Goal: Obtain resource: Download file/media

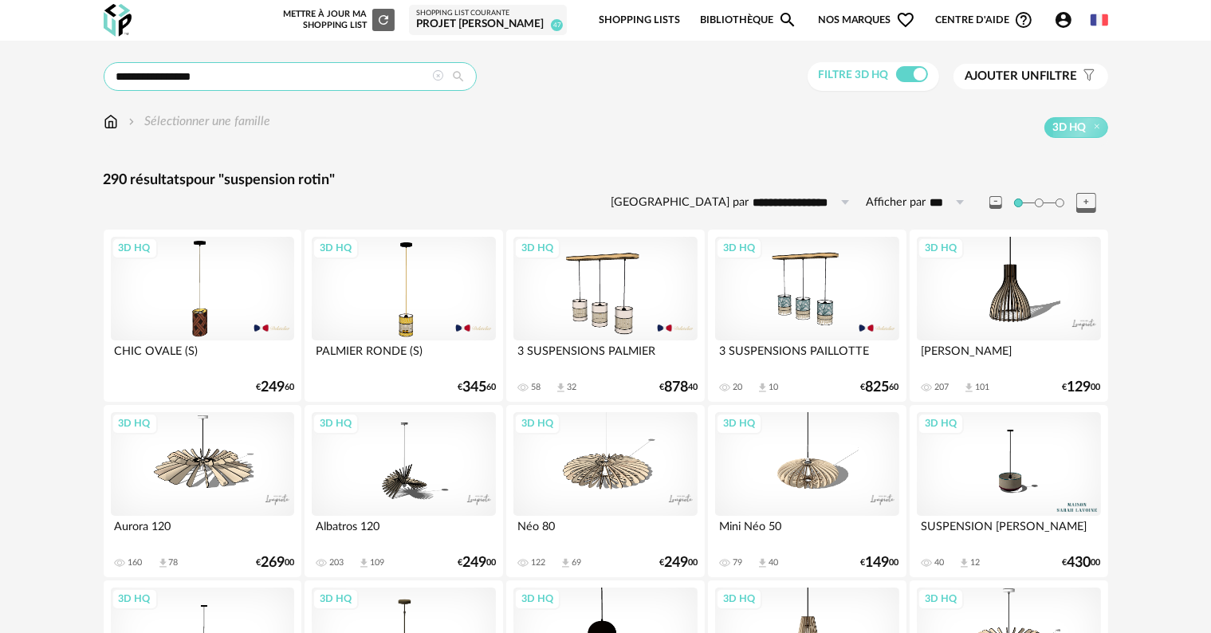
click at [235, 81] on input "**********" at bounding box center [290, 76] width 373 height 29
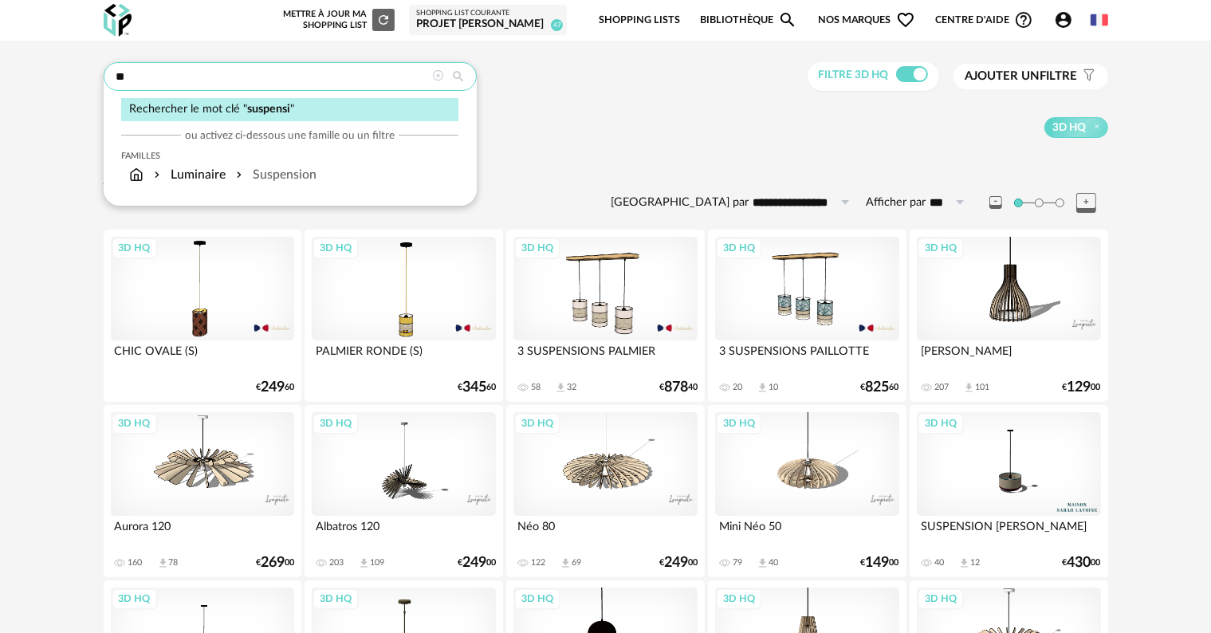
type input "*"
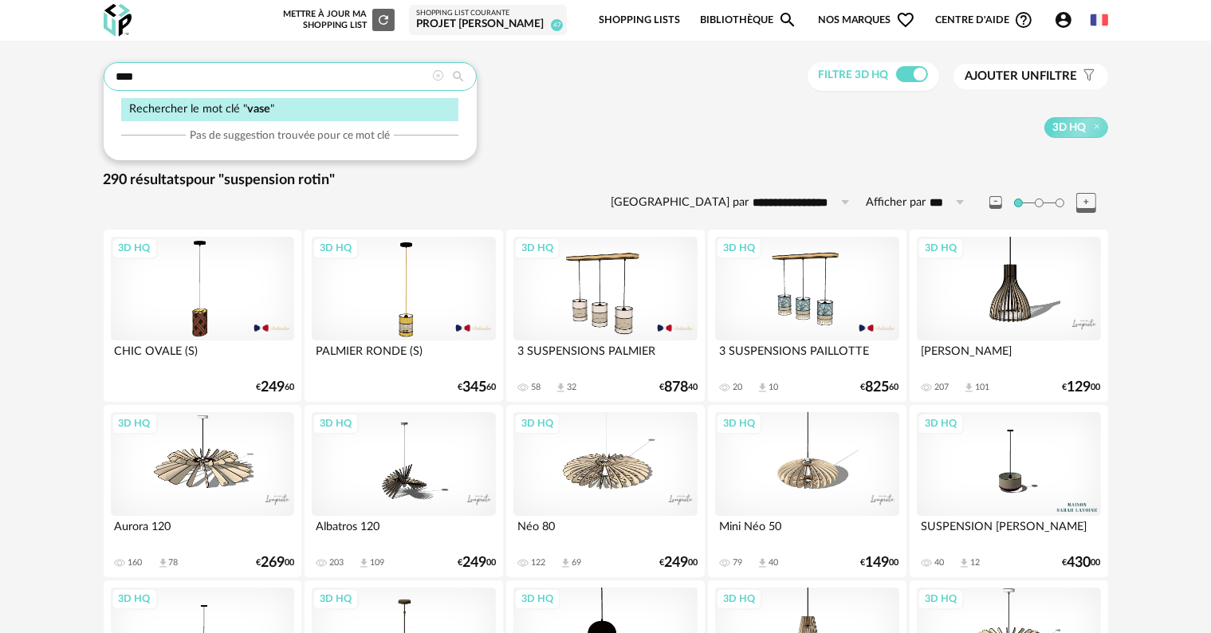
type input "****"
type input "**********"
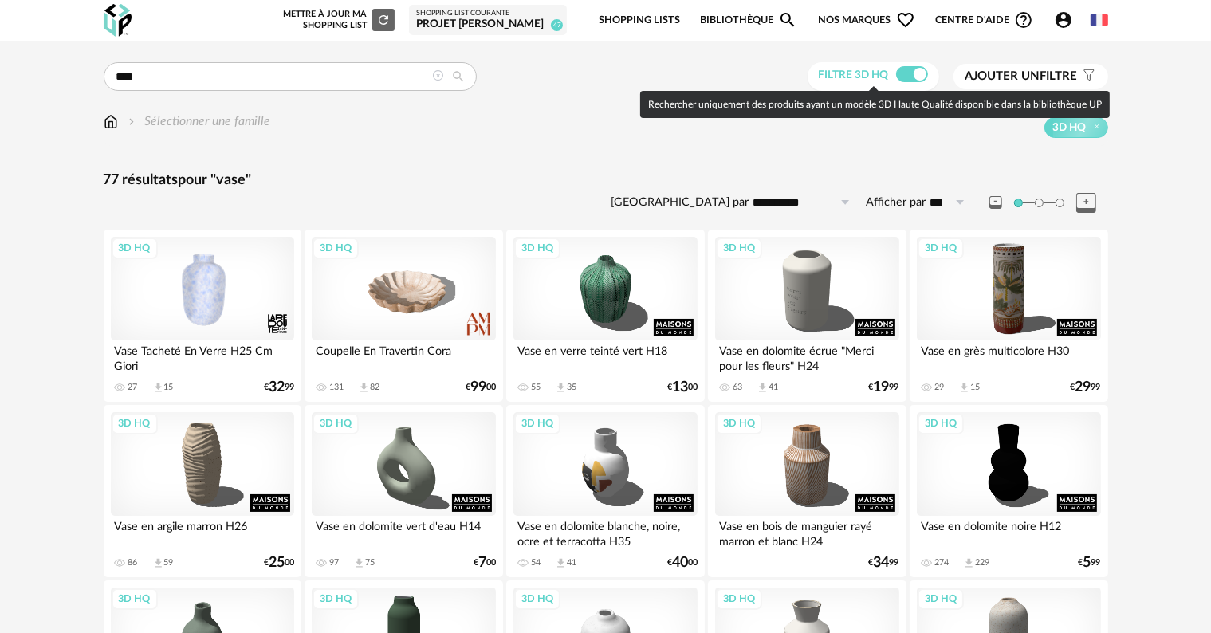
click at [896, 73] on span at bounding box center [912, 74] width 32 height 16
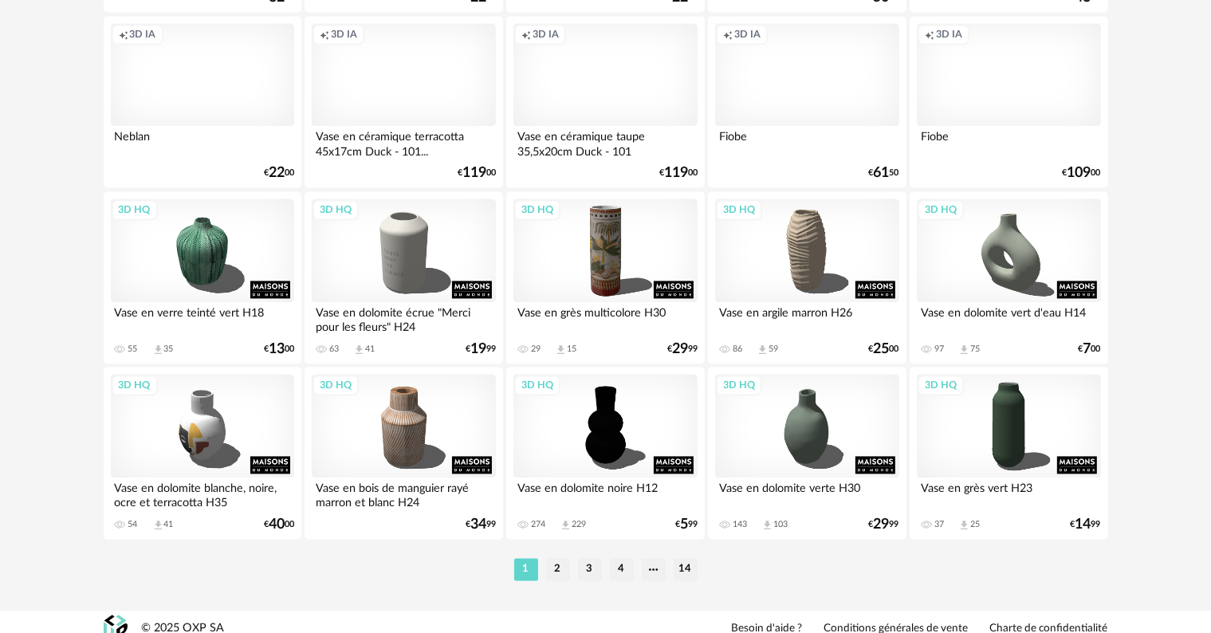
scroll to position [3210, 0]
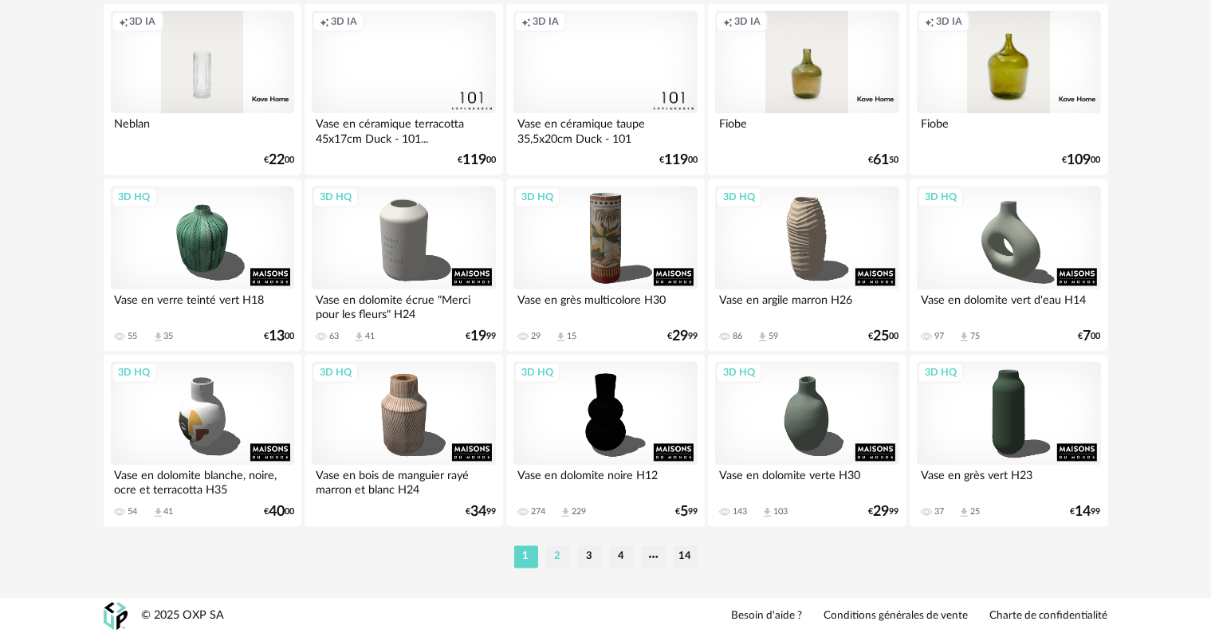
click at [556, 561] on li "2" at bounding box center [558, 556] width 24 height 22
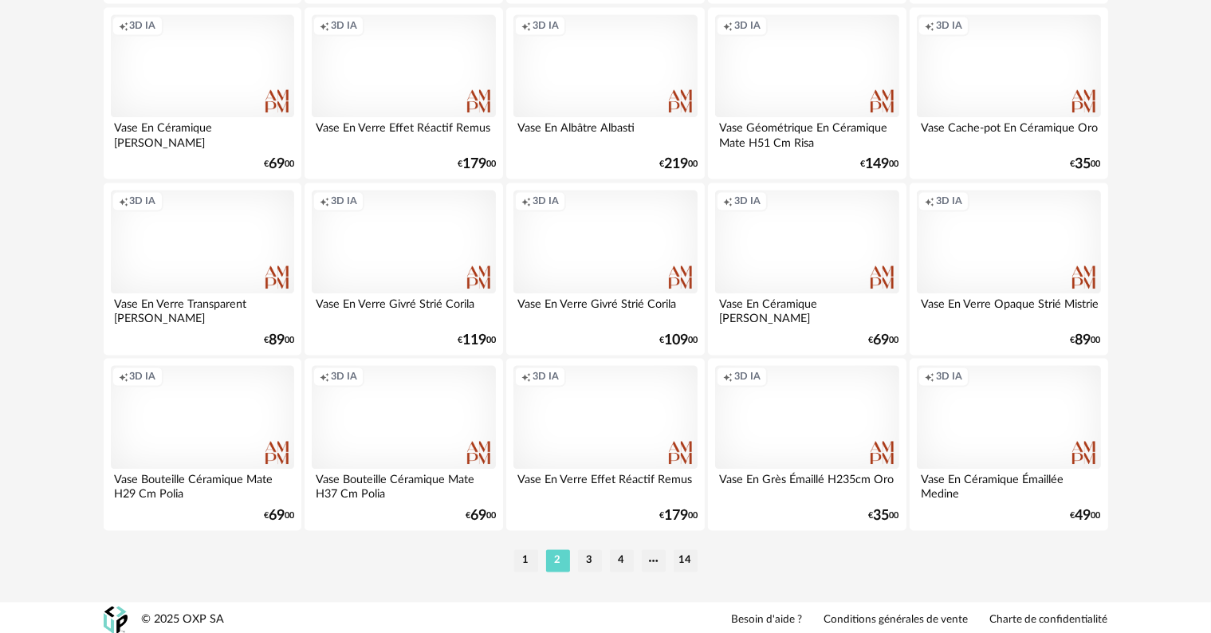
scroll to position [3210, 0]
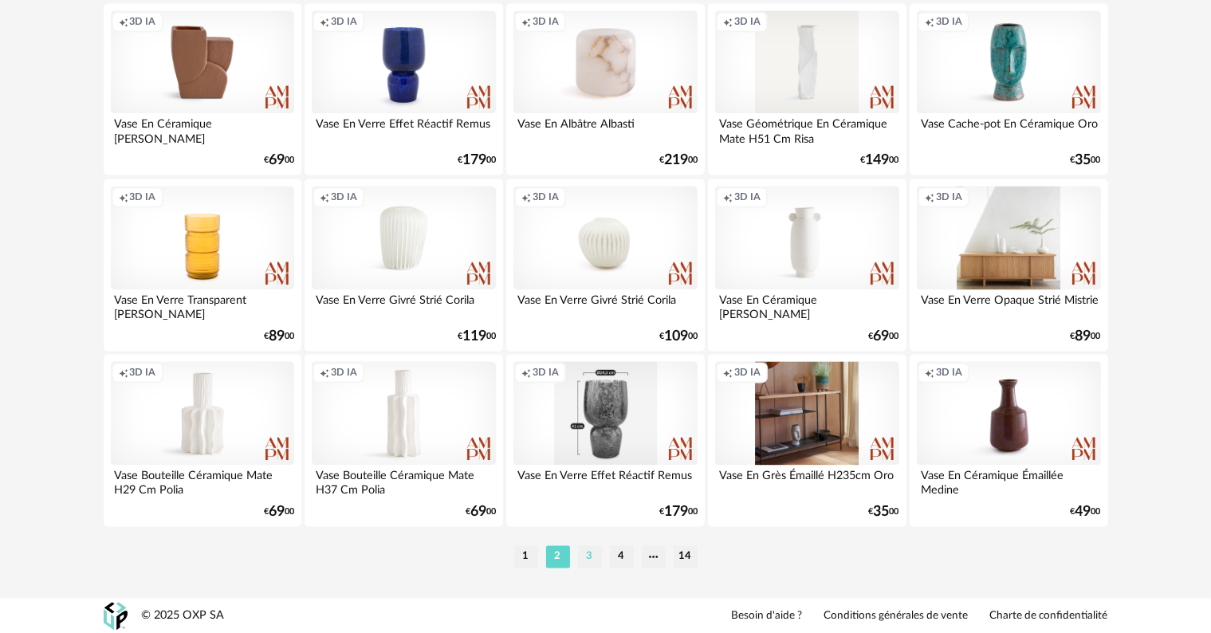
click at [588, 557] on li "3" at bounding box center [590, 556] width 24 height 22
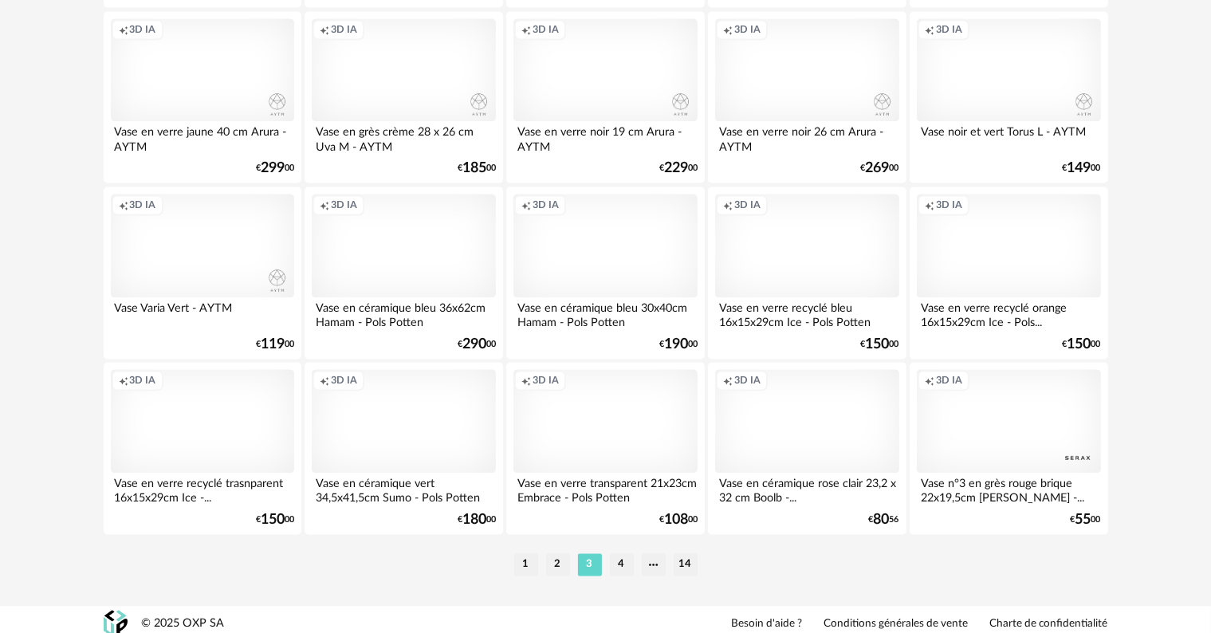
scroll to position [3210, 0]
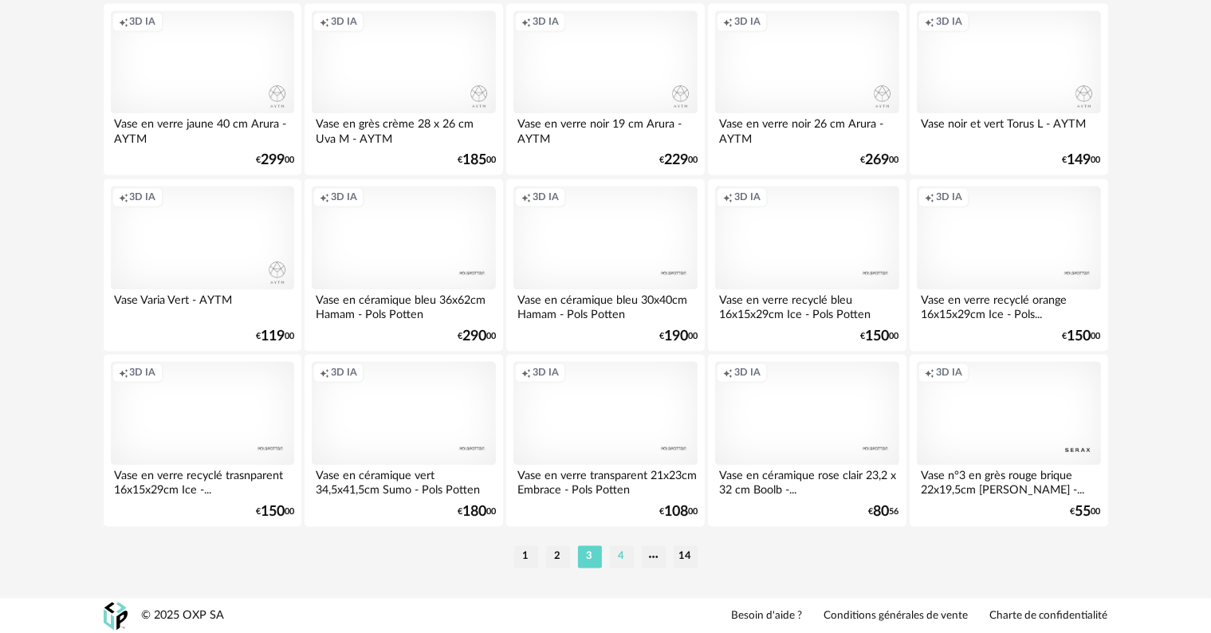
click at [617, 560] on li "4" at bounding box center [622, 556] width 24 height 22
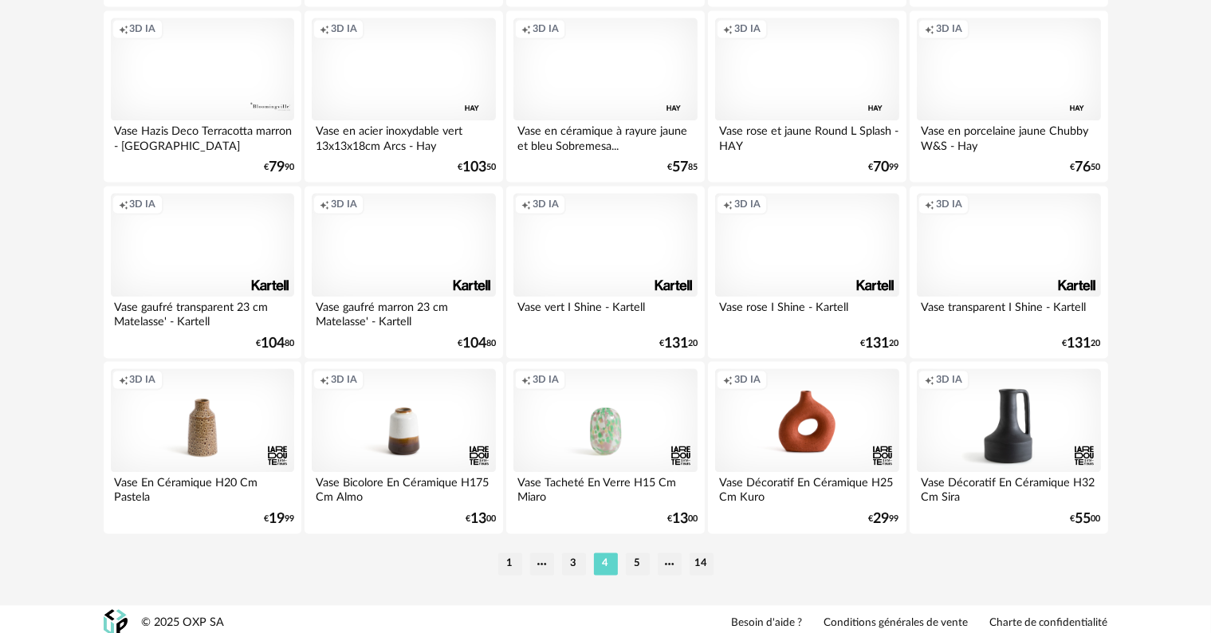
scroll to position [3210, 0]
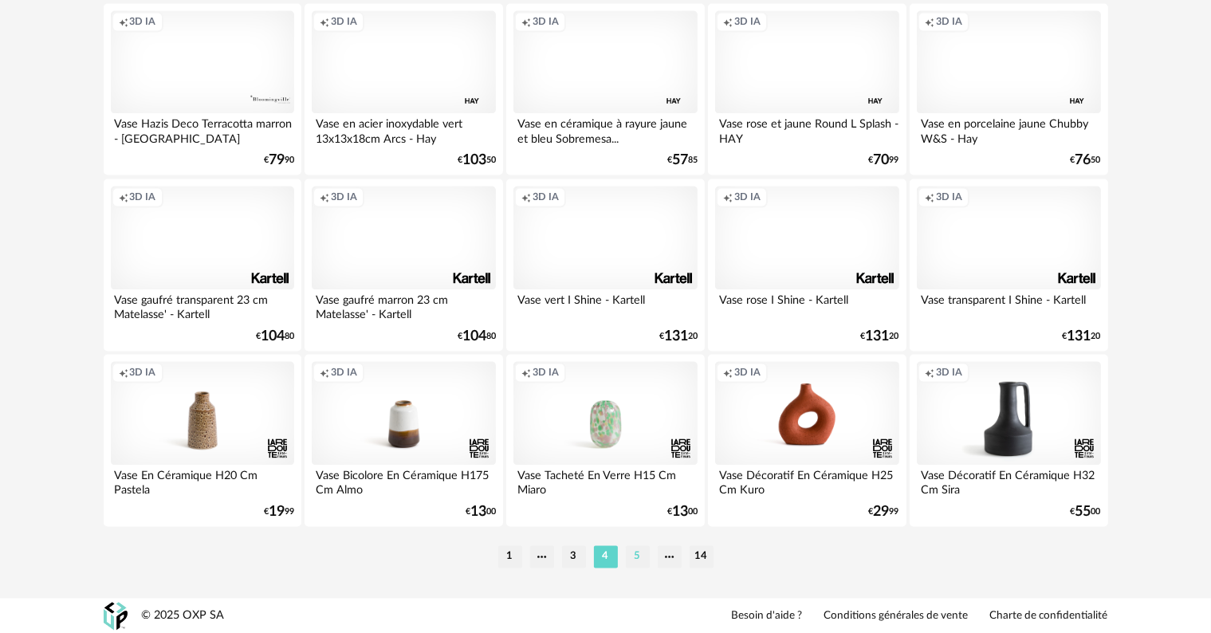
click at [637, 561] on li "5" at bounding box center [638, 556] width 24 height 22
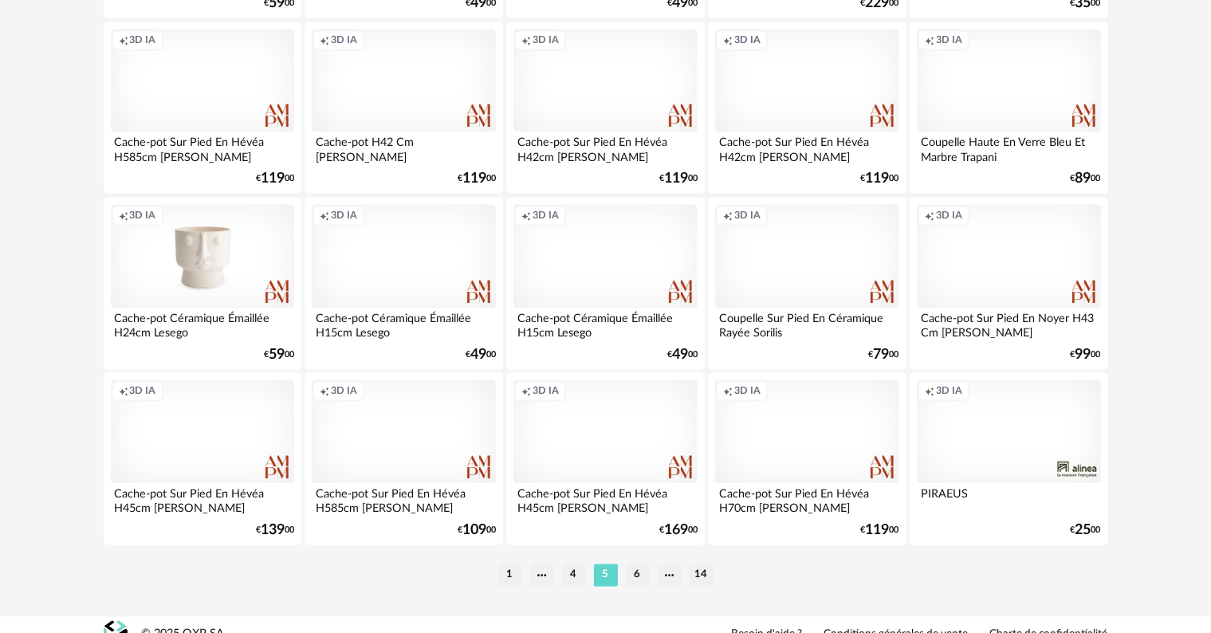
scroll to position [3210, 0]
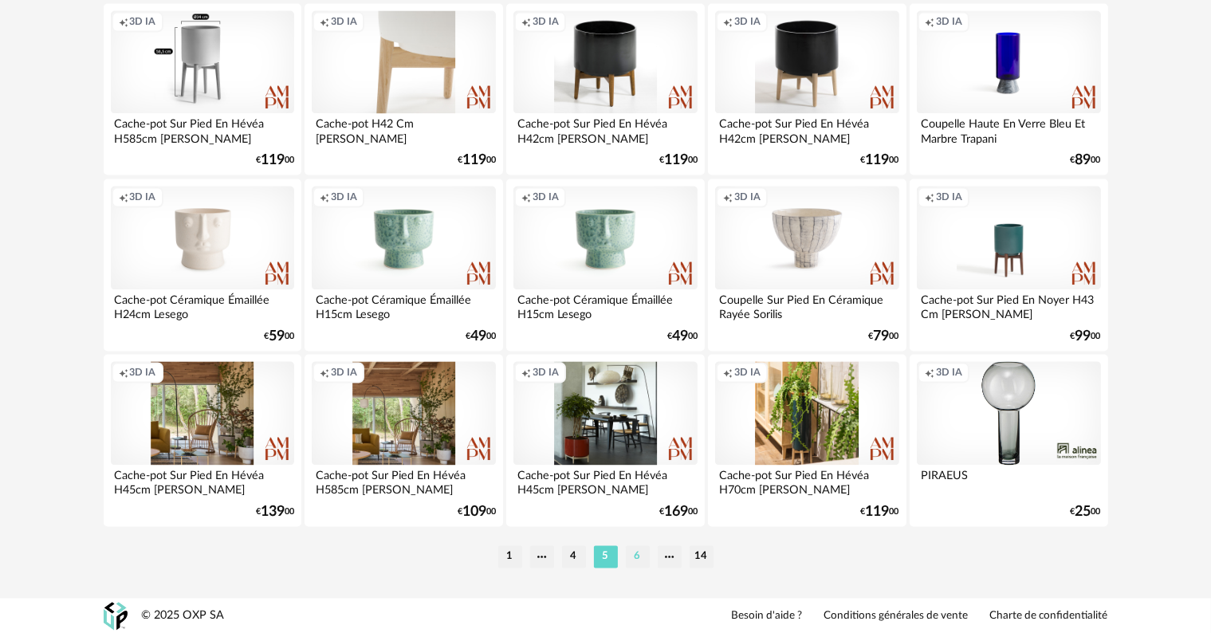
click at [631, 555] on li "6" at bounding box center [638, 556] width 24 height 22
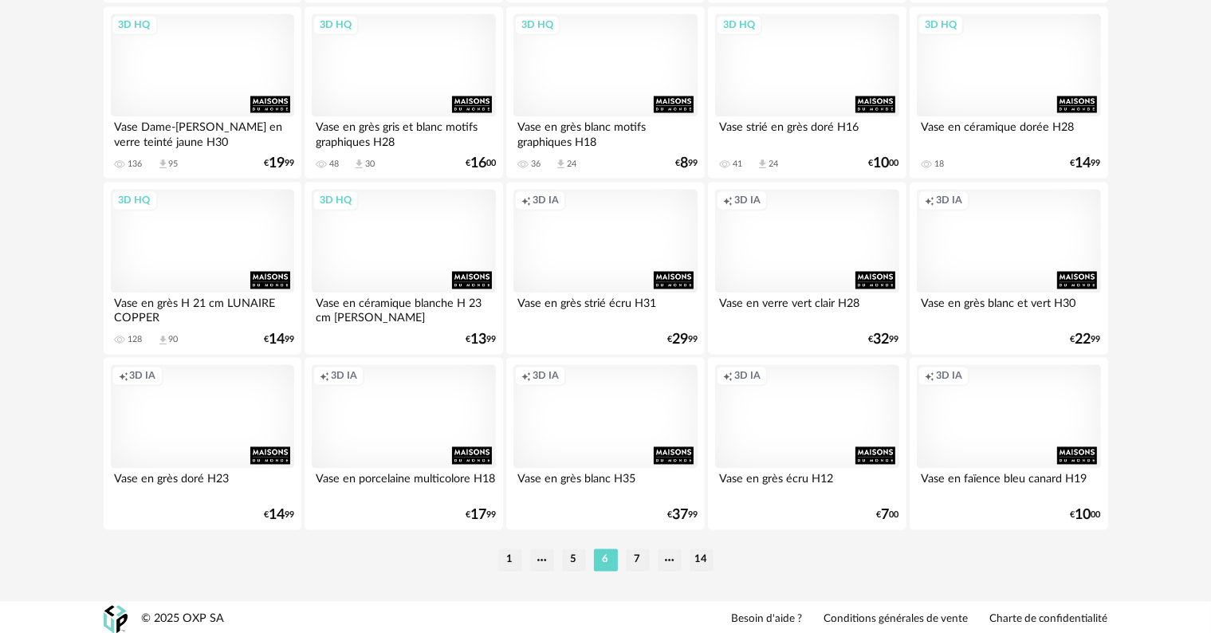
scroll to position [3210, 0]
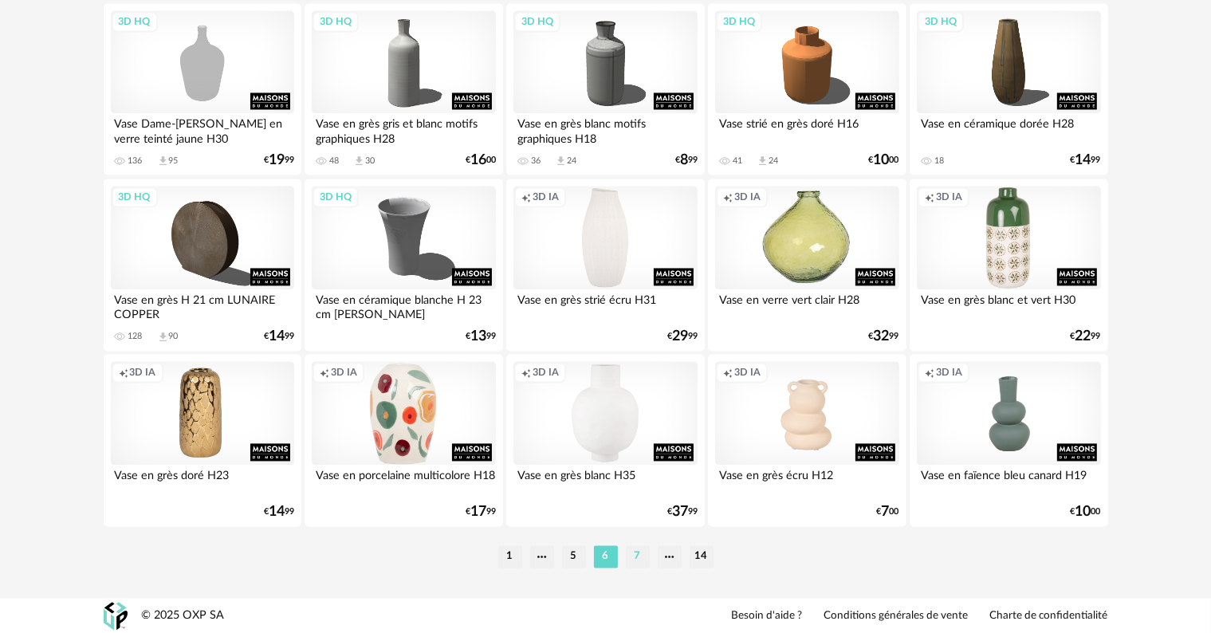
click at [635, 553] on li "7" at bounding box center [638, 556] width 24 height 22
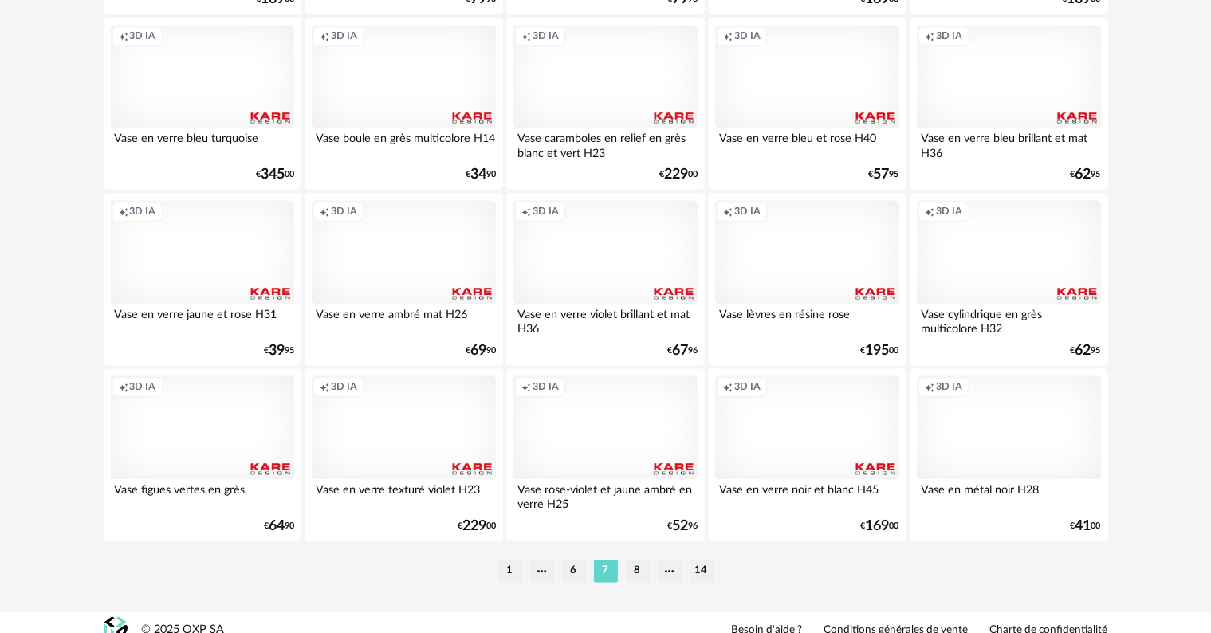
scroll to position [3210, 0]
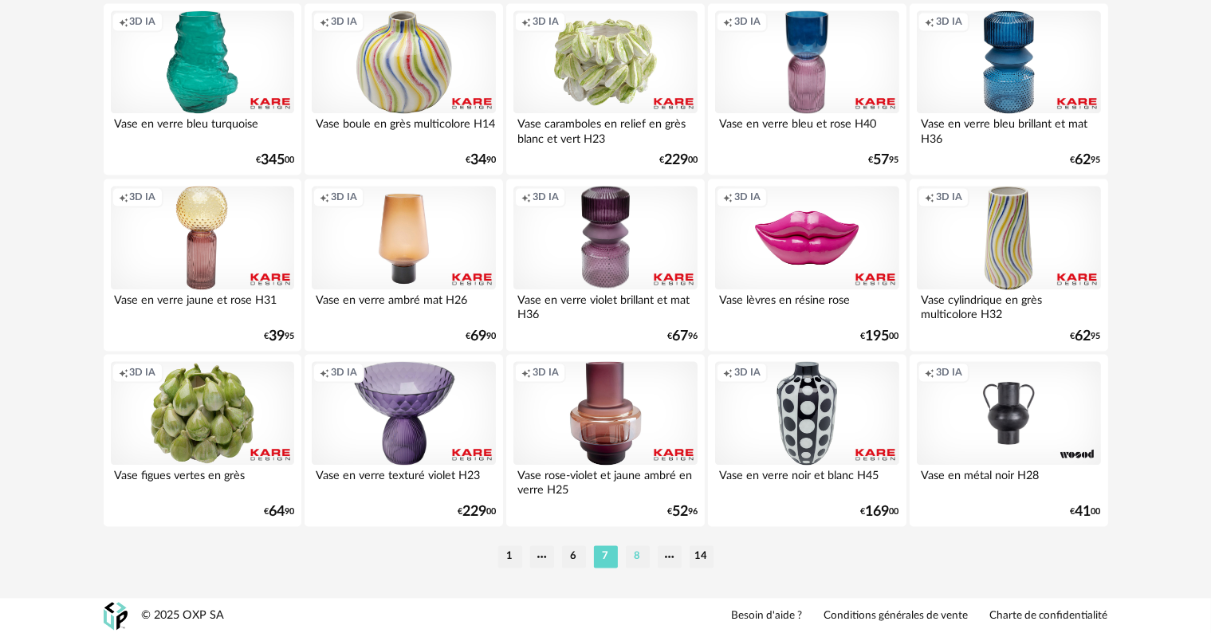
click at [631, 557] on li "8" at bounding box center [638, 556] width 24 height 22
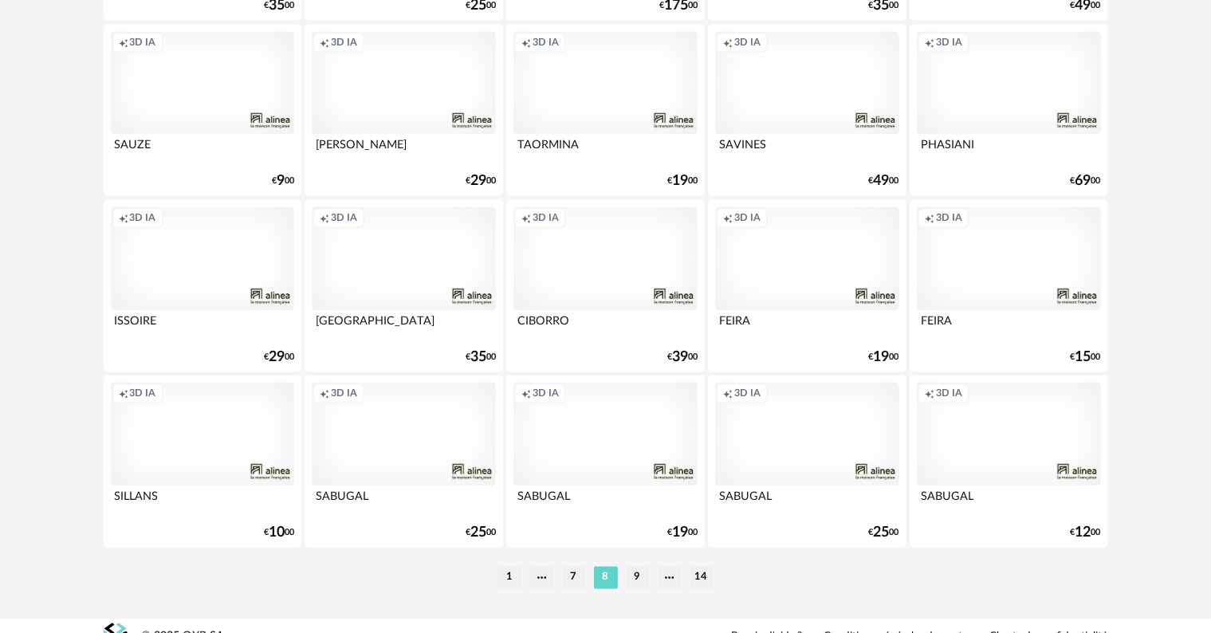
scroll to position [3210, 0]
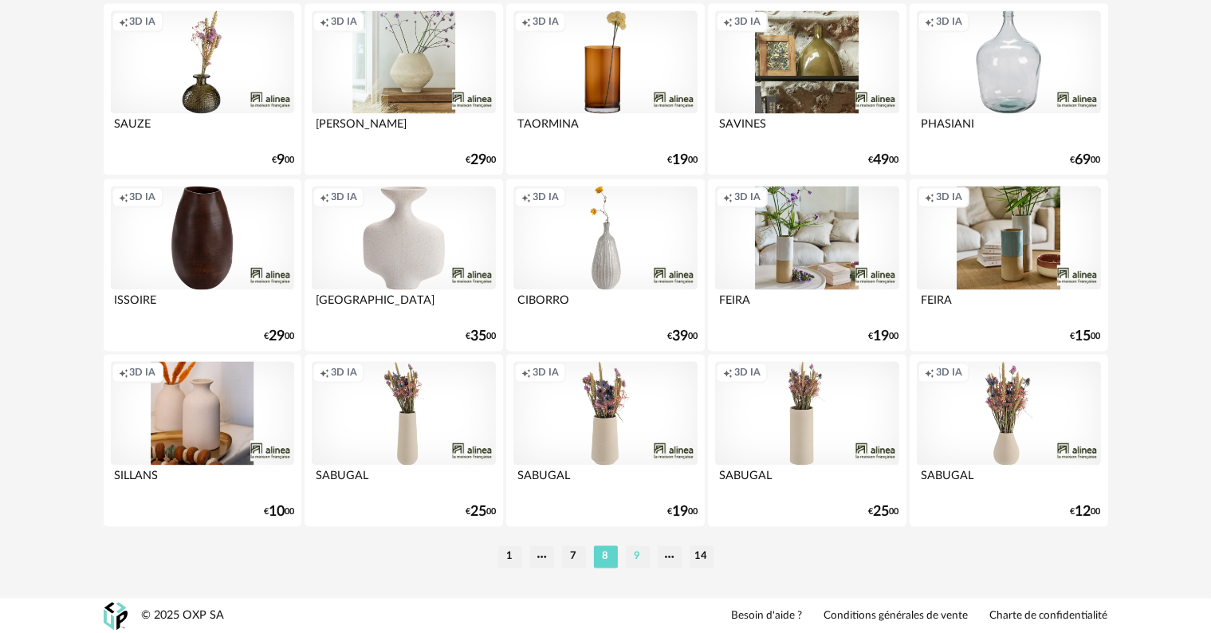
click at [639, 556] on li "9" at bounding box center [638, 556] width 24 height 22
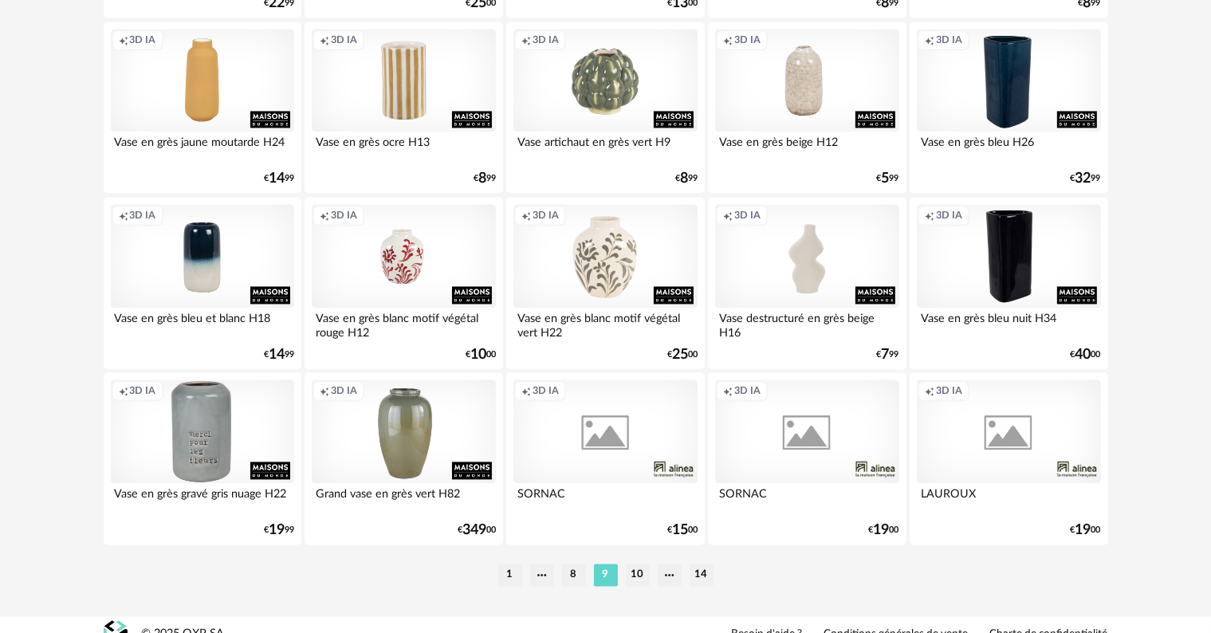
scroll to position [3210, 0]
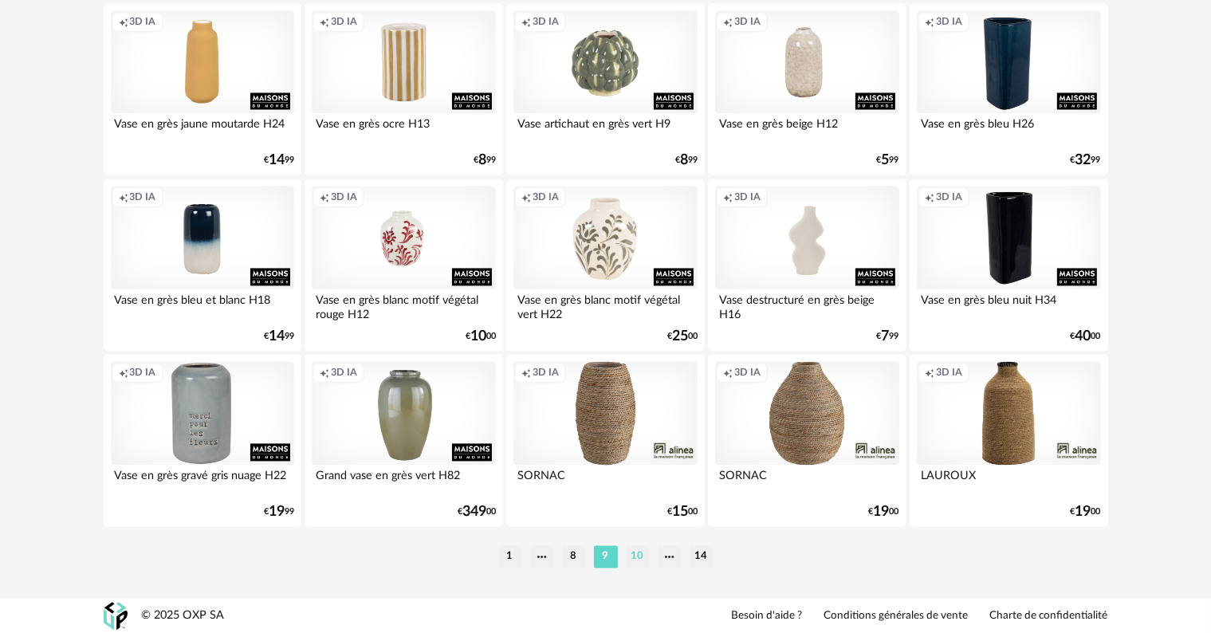
click at [635, 556] on li "10" at bounding box center [638, 556] width 24 height 22
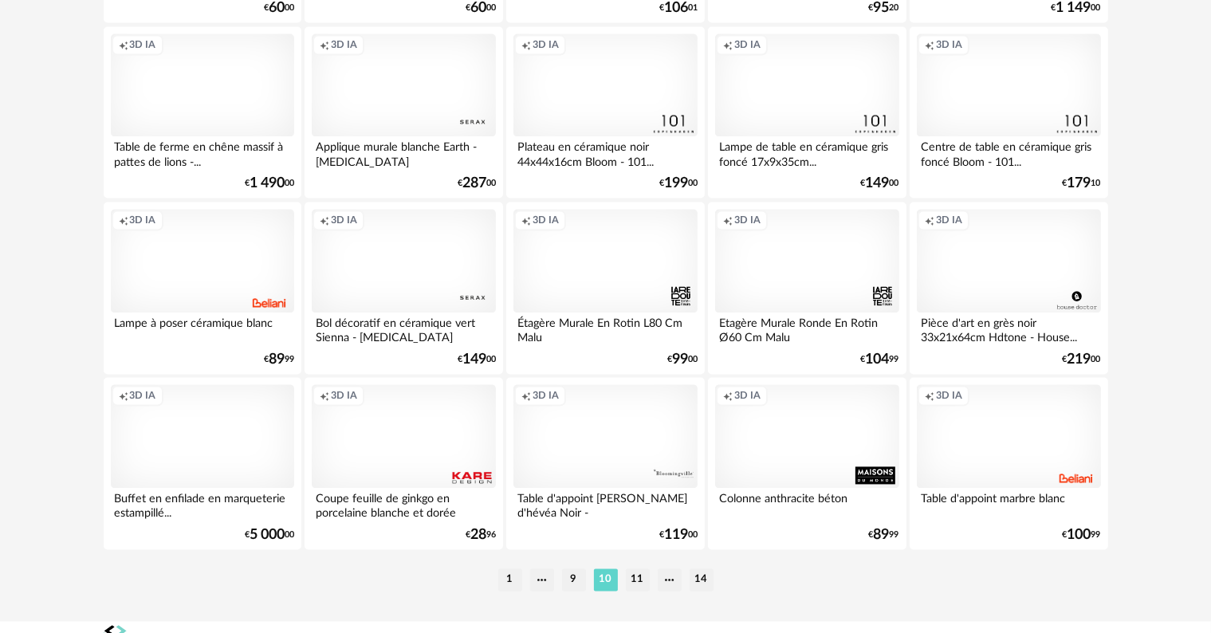
scroll to position [3210, 0]
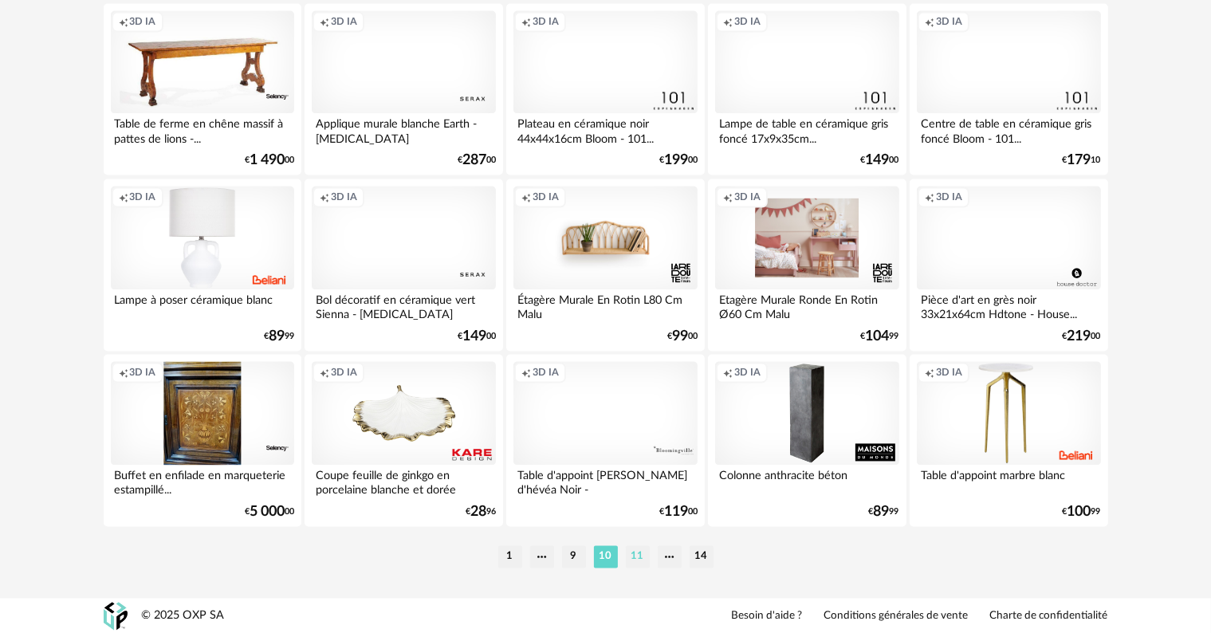
click at [631, 553] on li "11" at bounding box center [638, 556] width 24 height 22
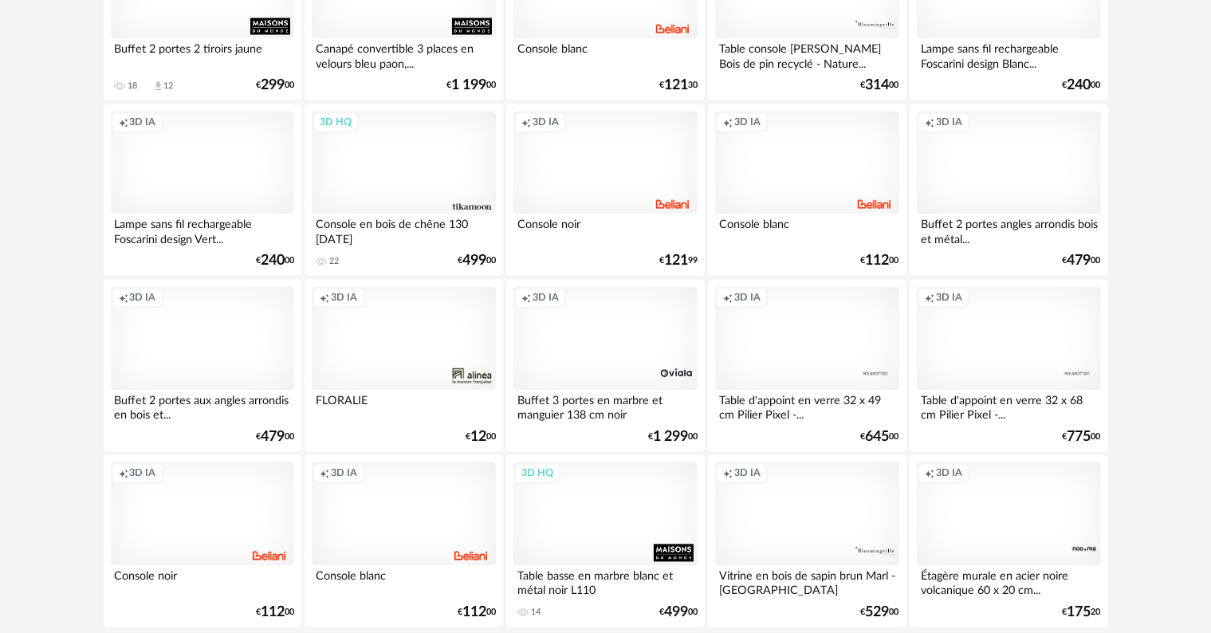
scroll to position [3210, 0]
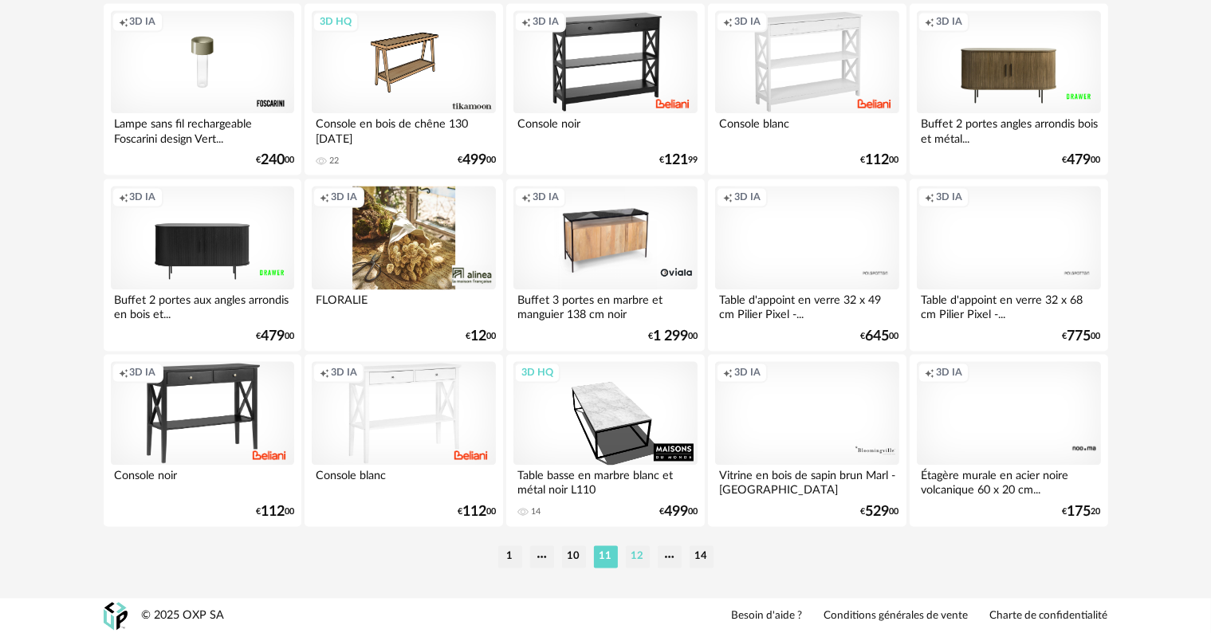
click at [638, 561] on li "12" at bounding box center [638, 556] width 24 height 22
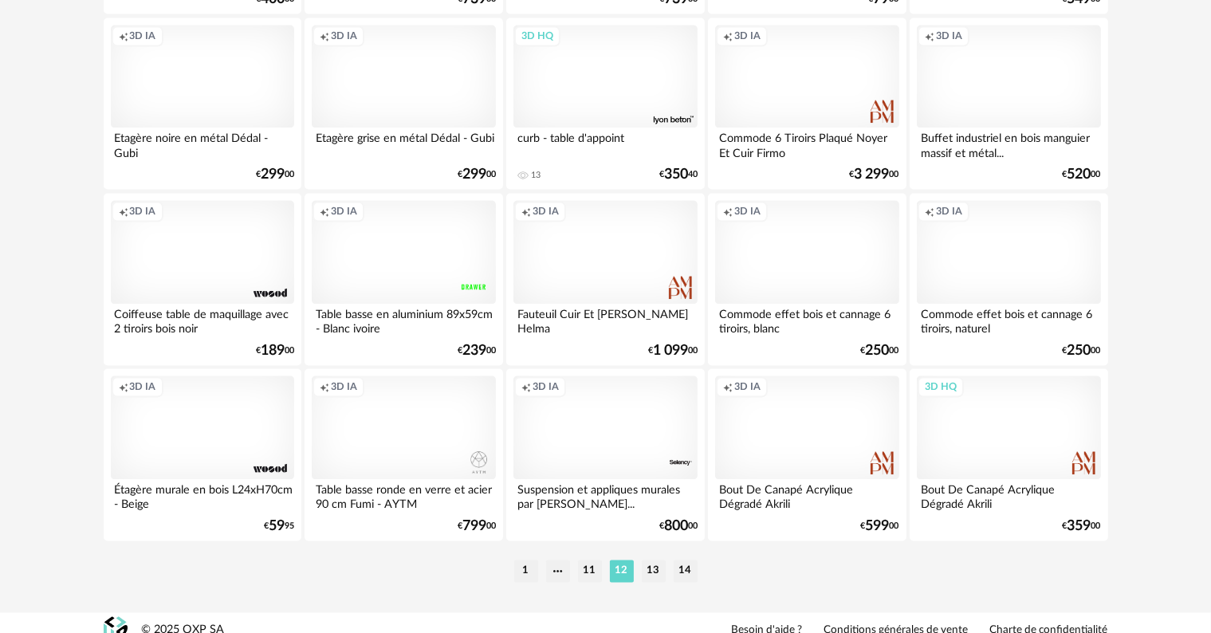
scroll to position [3210, 0]
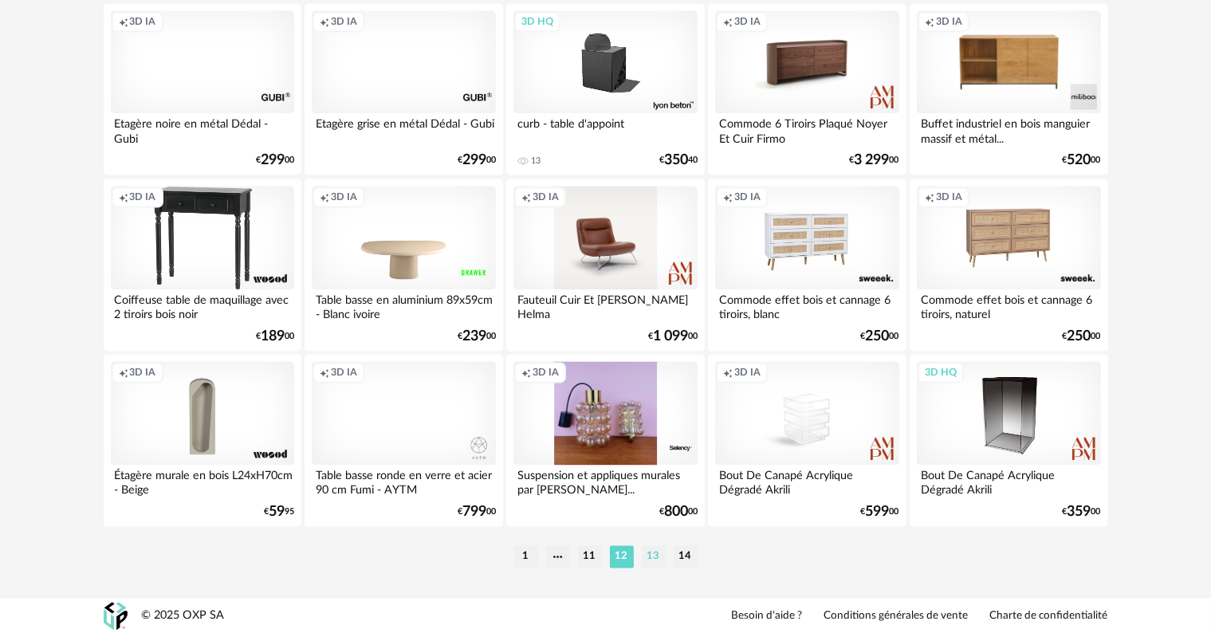
click at [655, 558] on li "13" at bounding box center [654, 556] width 24 height 22
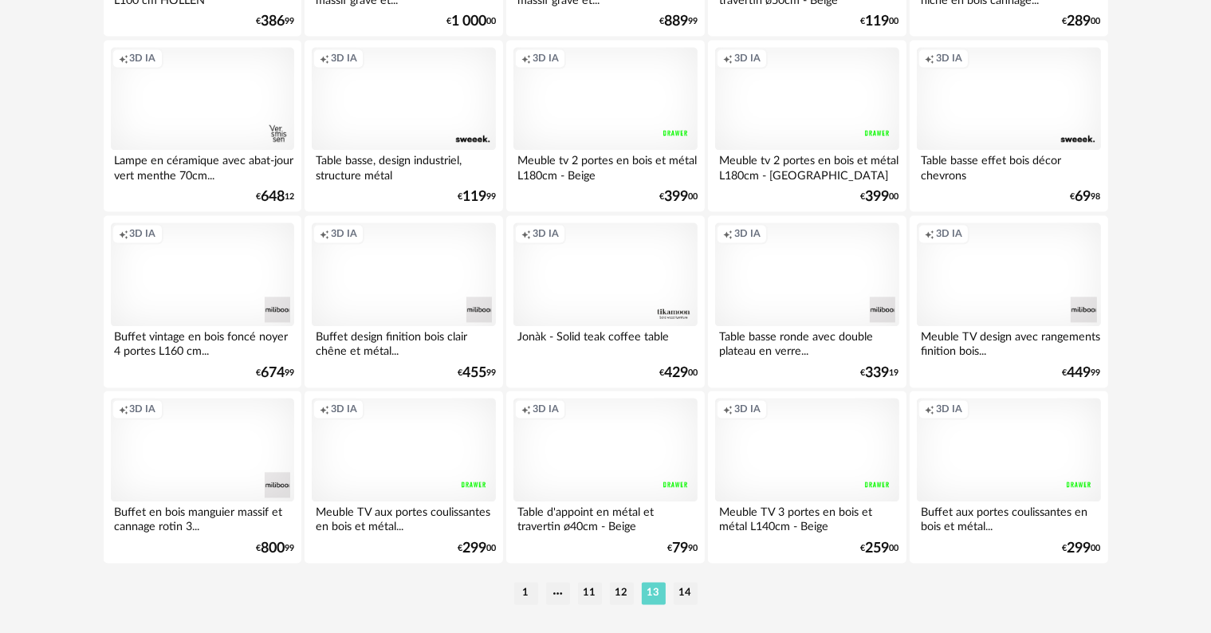
scroll to position [3210, 0]
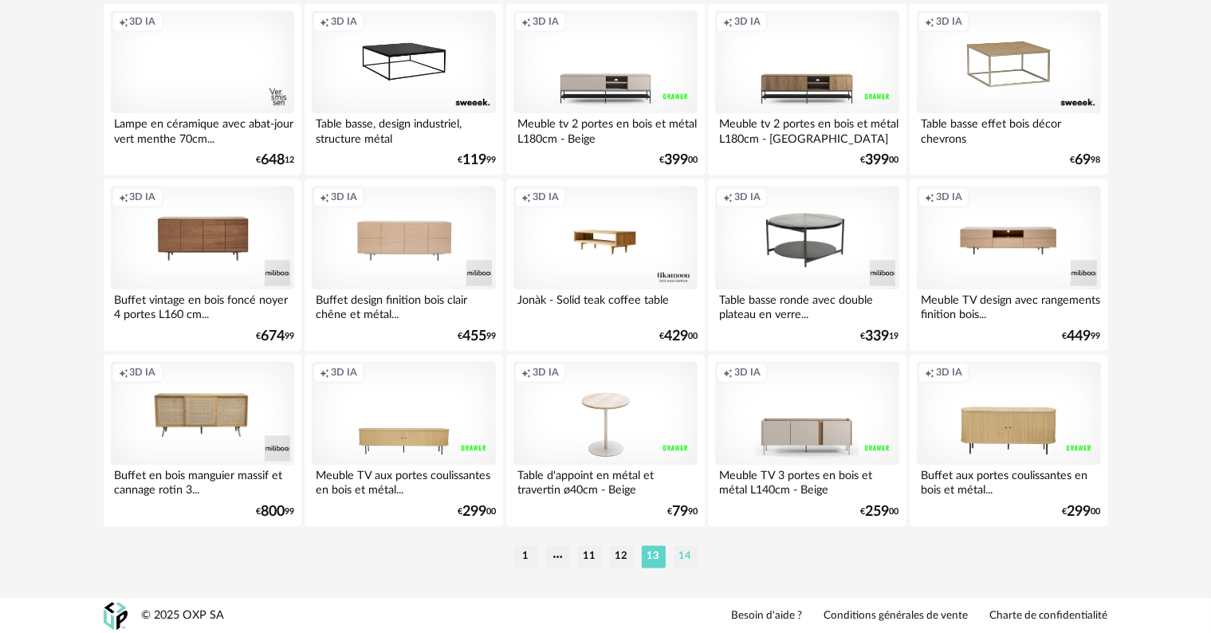
click at [679, 549] on li "14" at bounding box center [686, 556] width 24 height 22
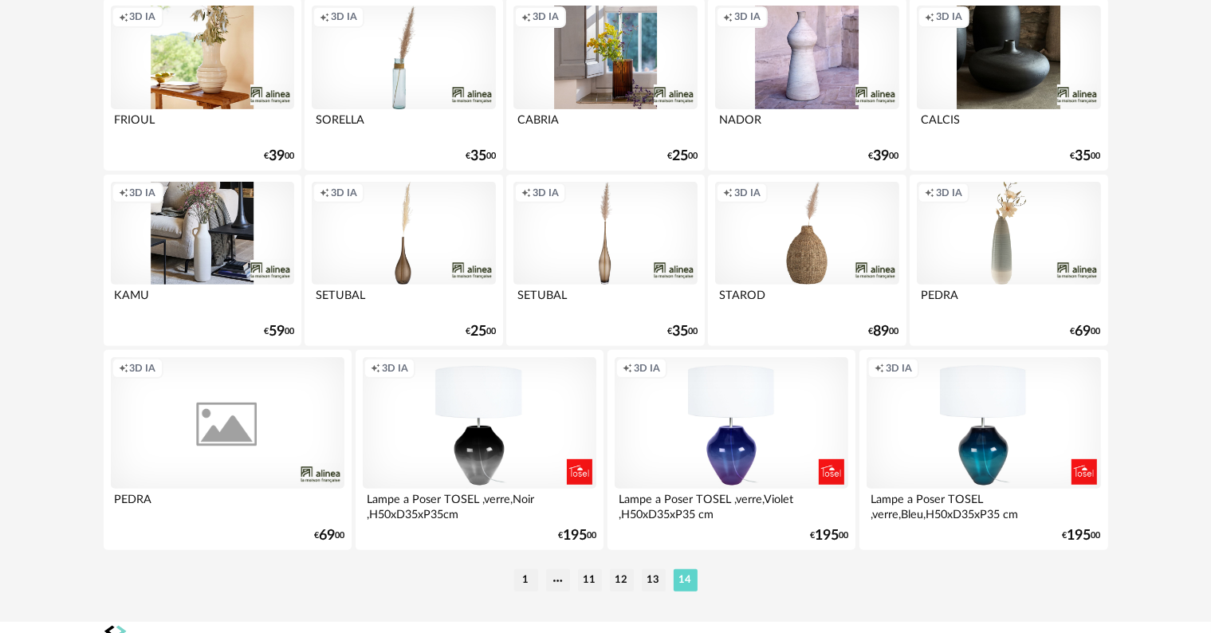
scroll to position [606, 0]
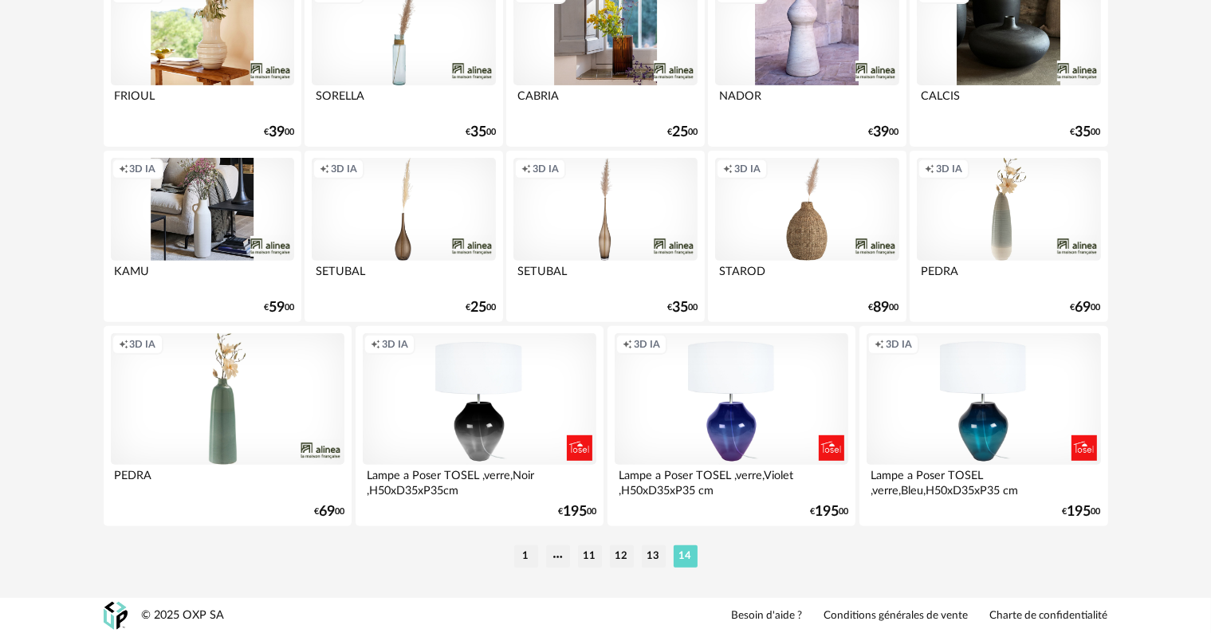
click at [523, 553] on li "1" at bounding box center [526, 556] width 24 height 22
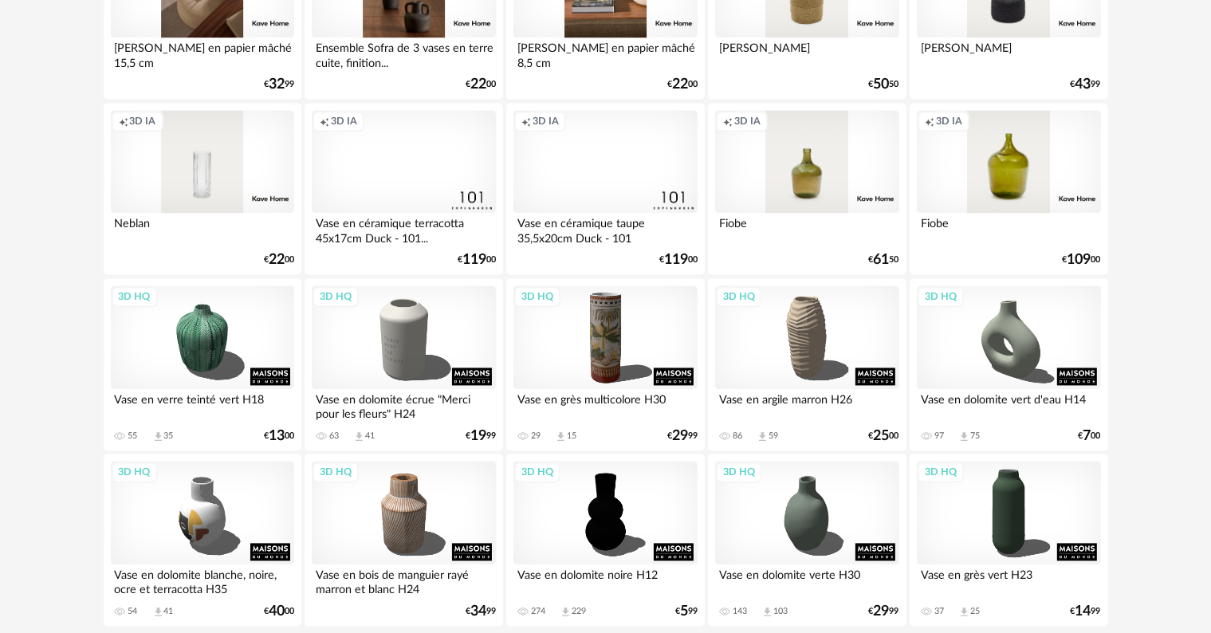
scroll to position [3210, 0]
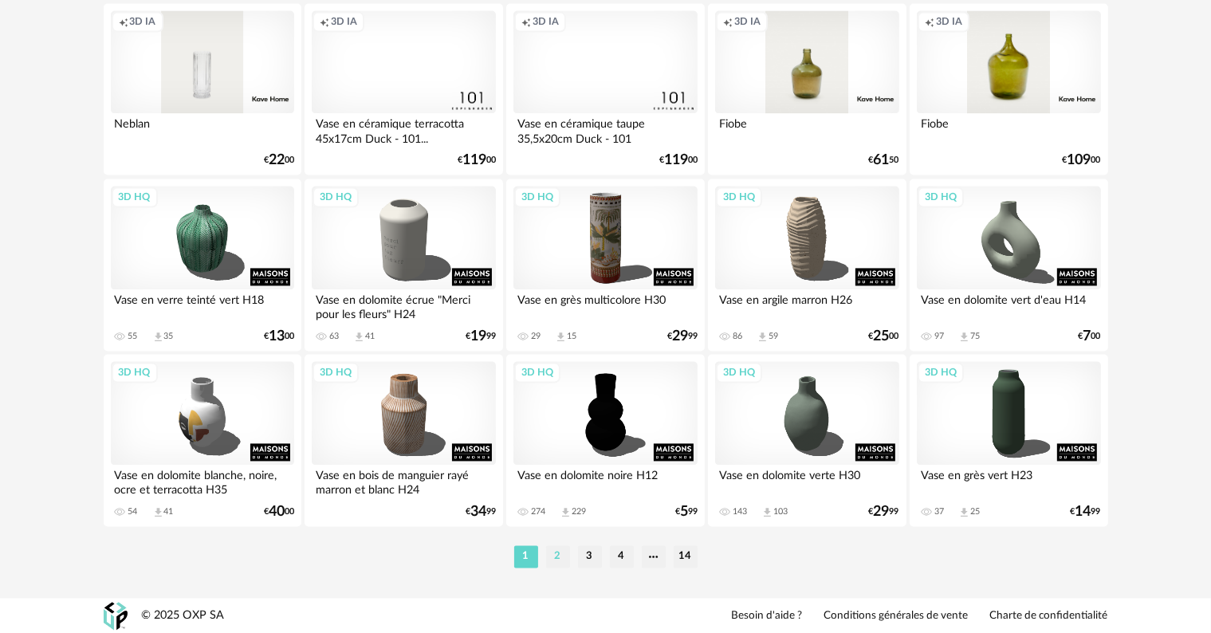
click at [558, 554] on li "2" at bounding box center [558, 556] width 24 height 22
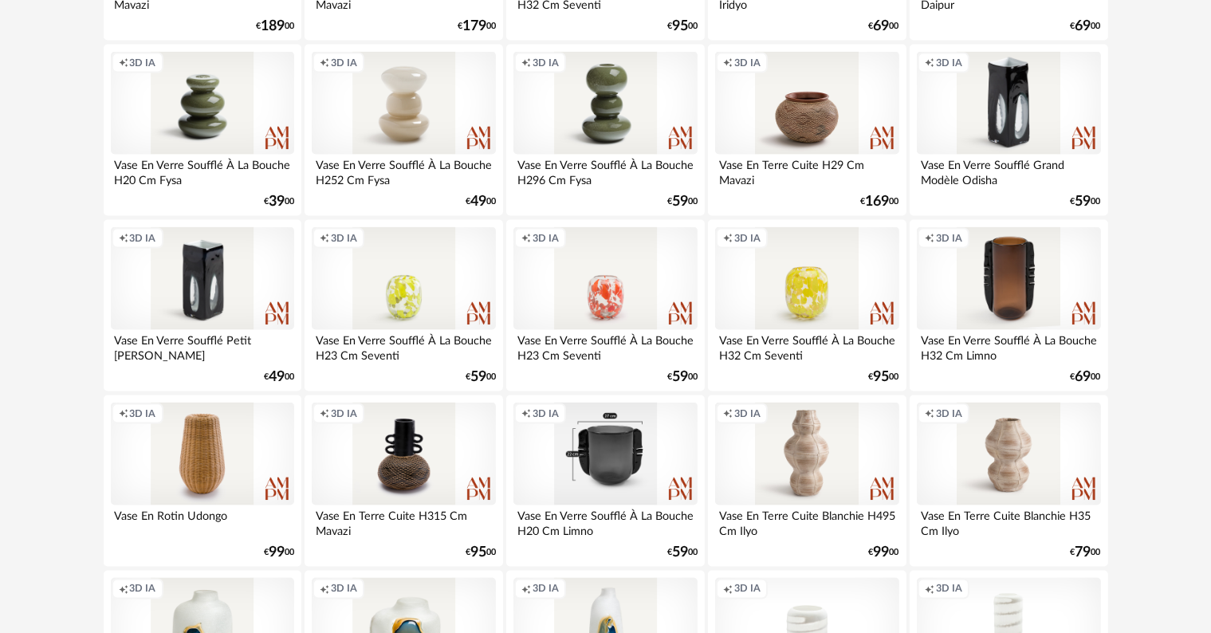
scroll to position [2472, 0]
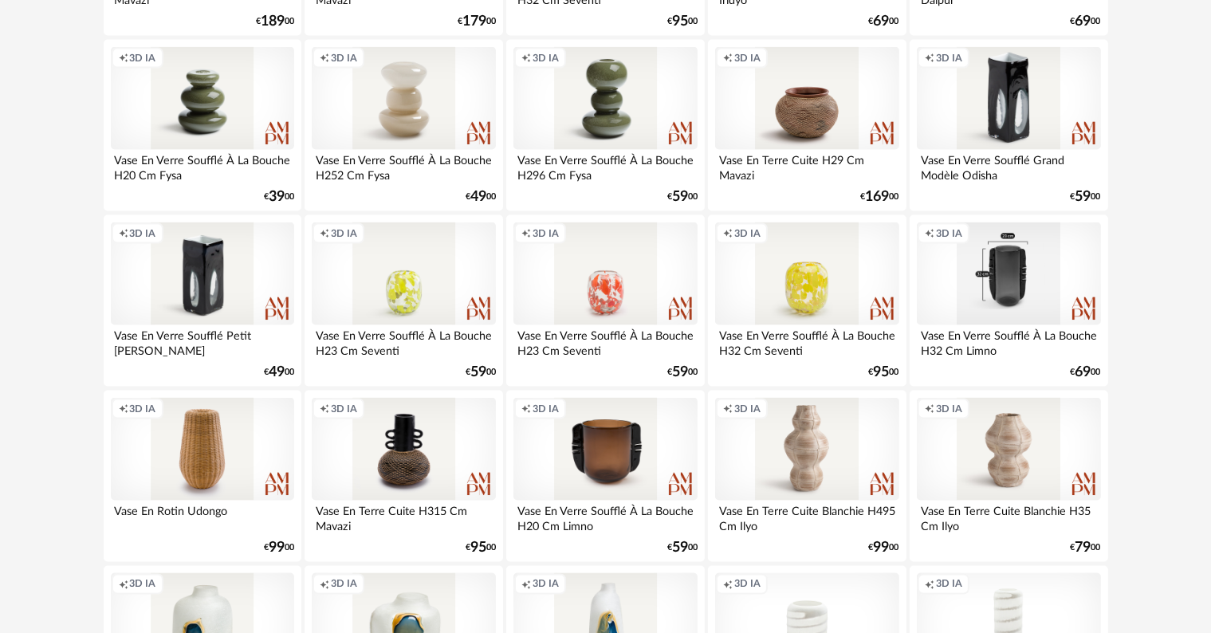
click at [1001, 292] on div "Creation icon 3D IA" at bounding box center [1008, 274] width 183 height 104
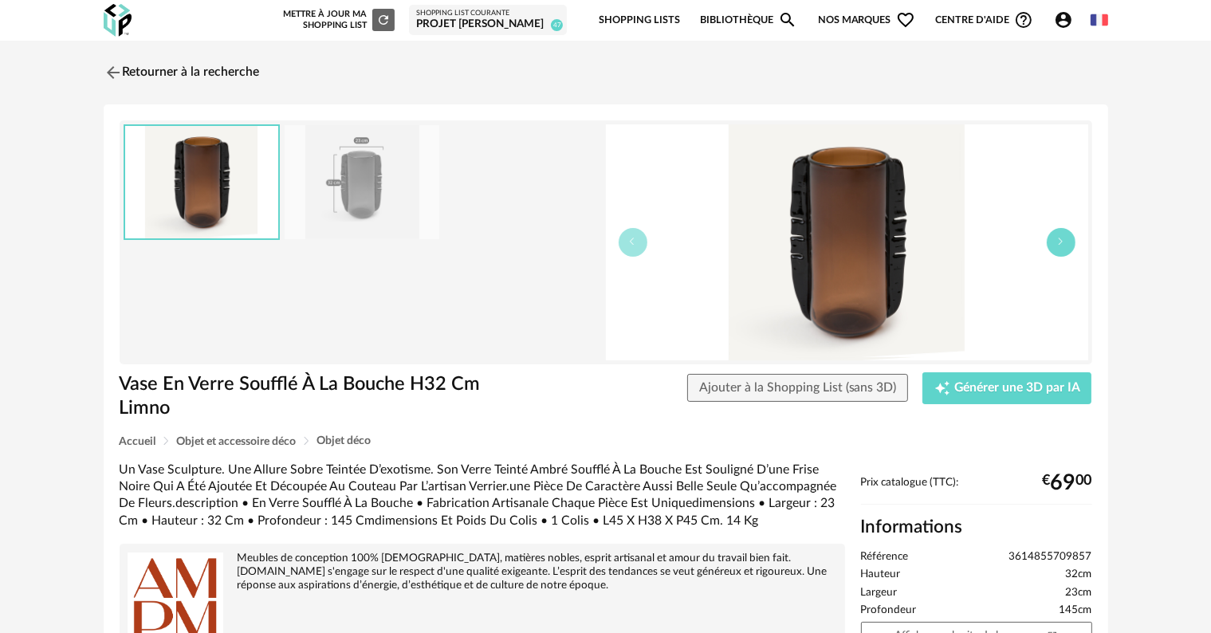
click at [1064, 240] on icon "button" at bounding box center [1061, 242] width 10 height 10
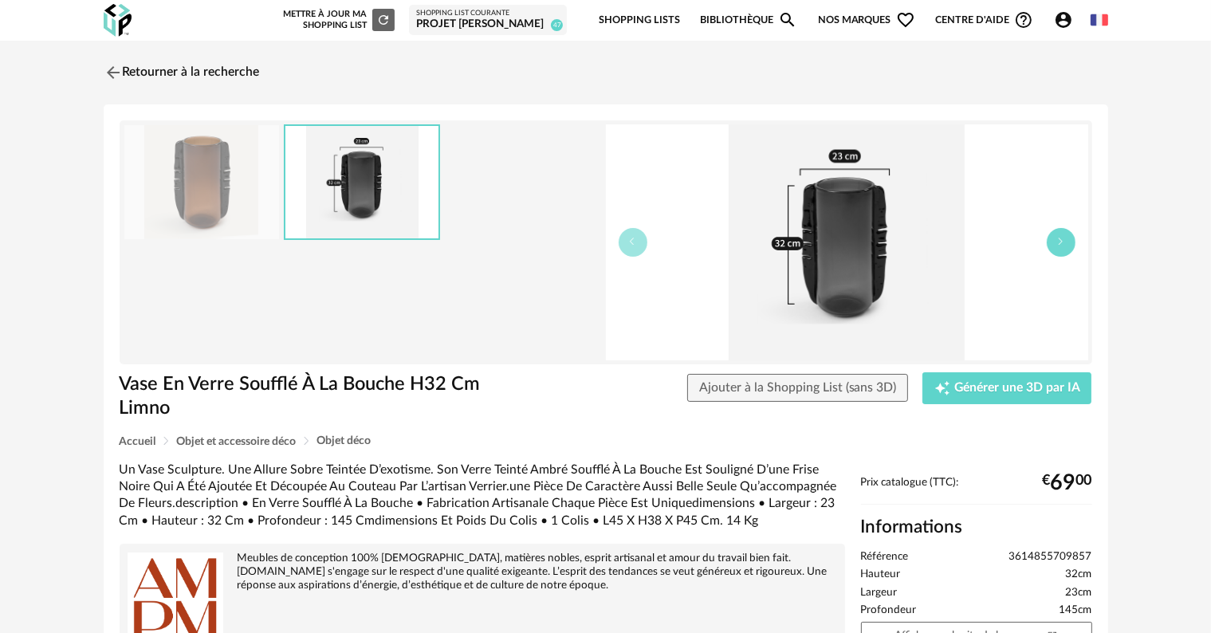
click at [1064, 240] on icon "button" at bounding box center [1061, 242] width 10 height 10
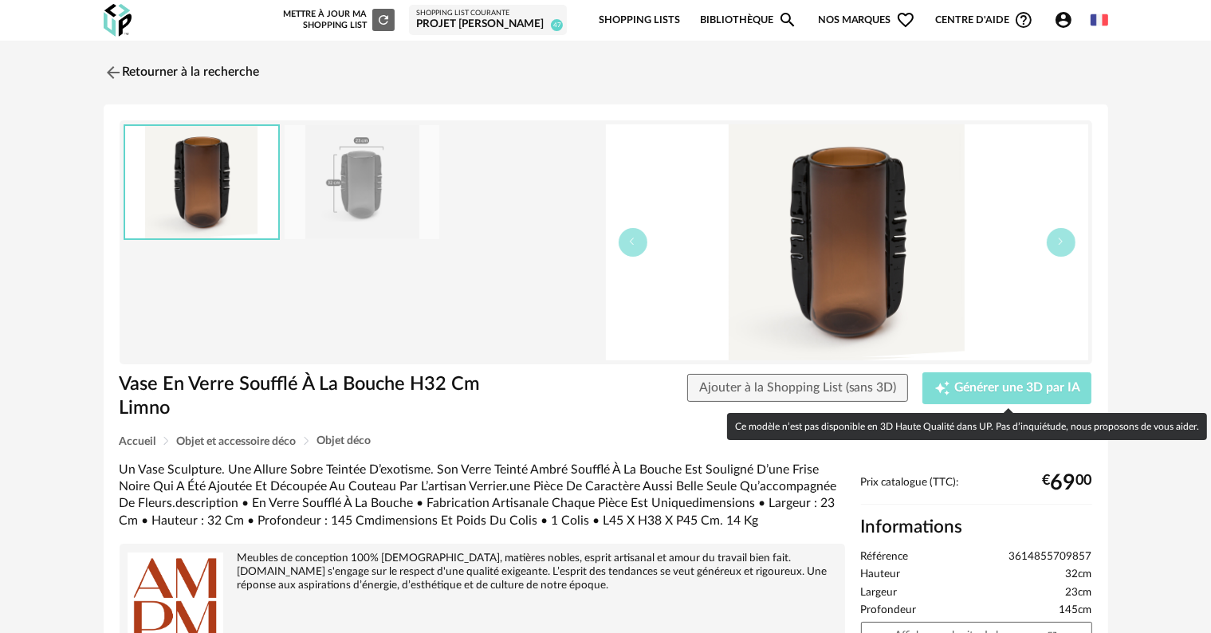
click at [994, 395] on div "Creation icon Générer une 3D par IA" at bounding box center [1007, 388] width 146 height 16
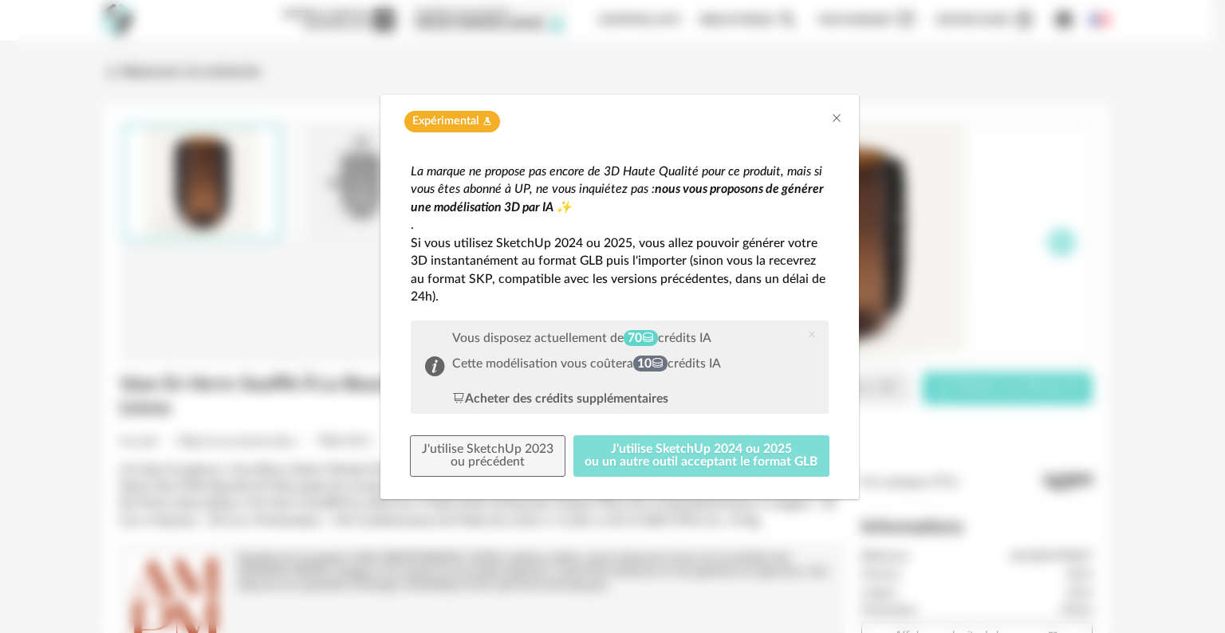
click at [684, 456] on button "J'utilise SketchUp 2024 ou 2025 ou un autre outil acceptant le format GLB" at bounding box center [701, 455] width 257 height 41
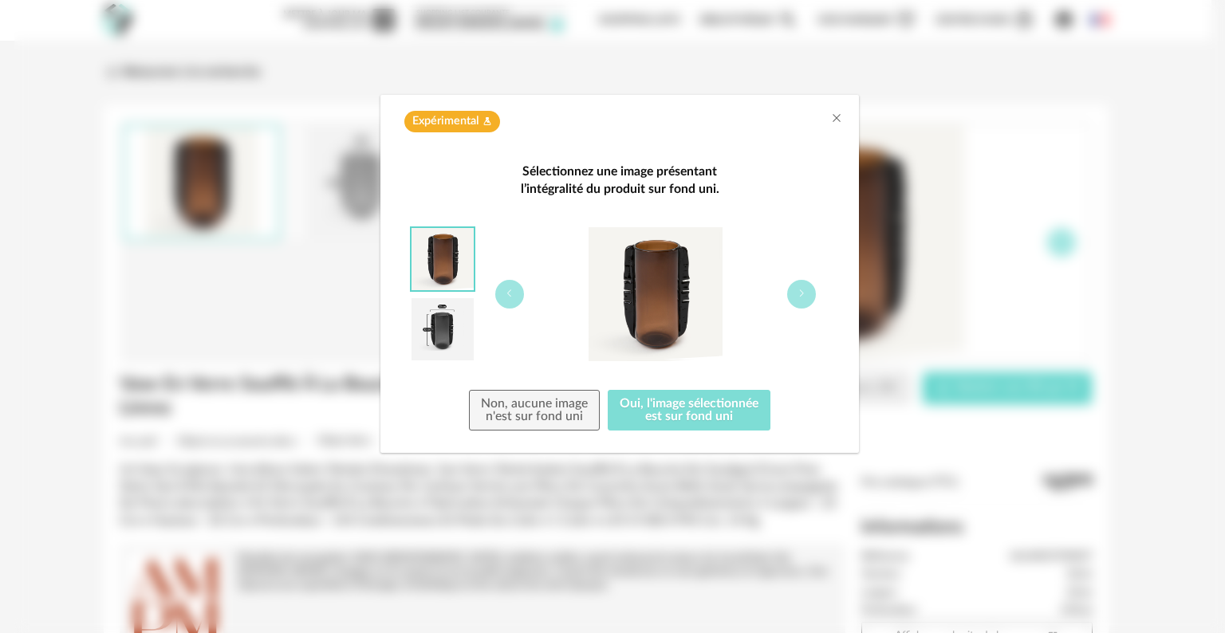
click at [681, 415] on button "Oui, l'image sélectionnée est sur fond uni" at bounding box center [689, 410] width 163 height 41
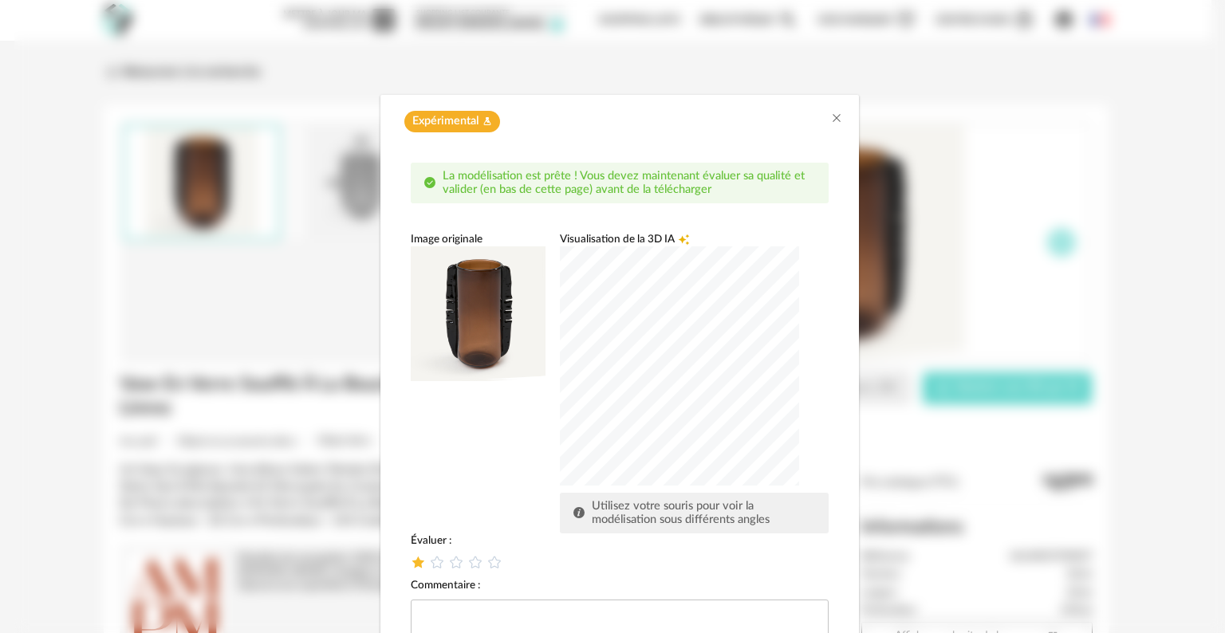
click at [410, 564] on icon "dialog" at bounding box center [418, 562] width 17 height 17
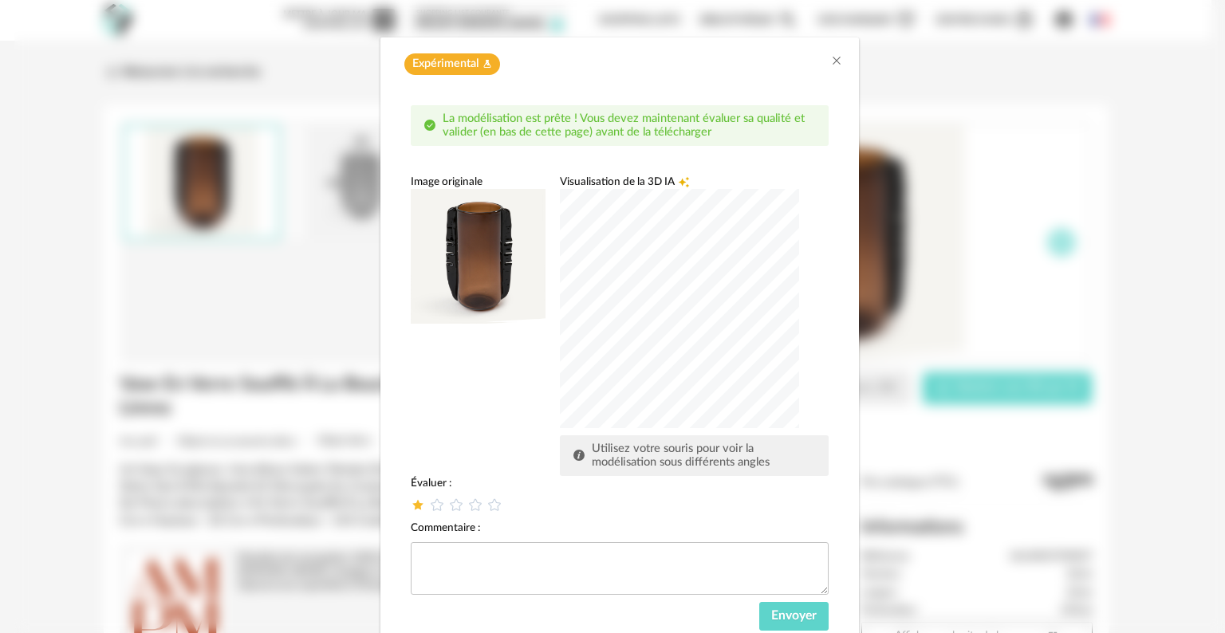
scroll to position [116, 0]
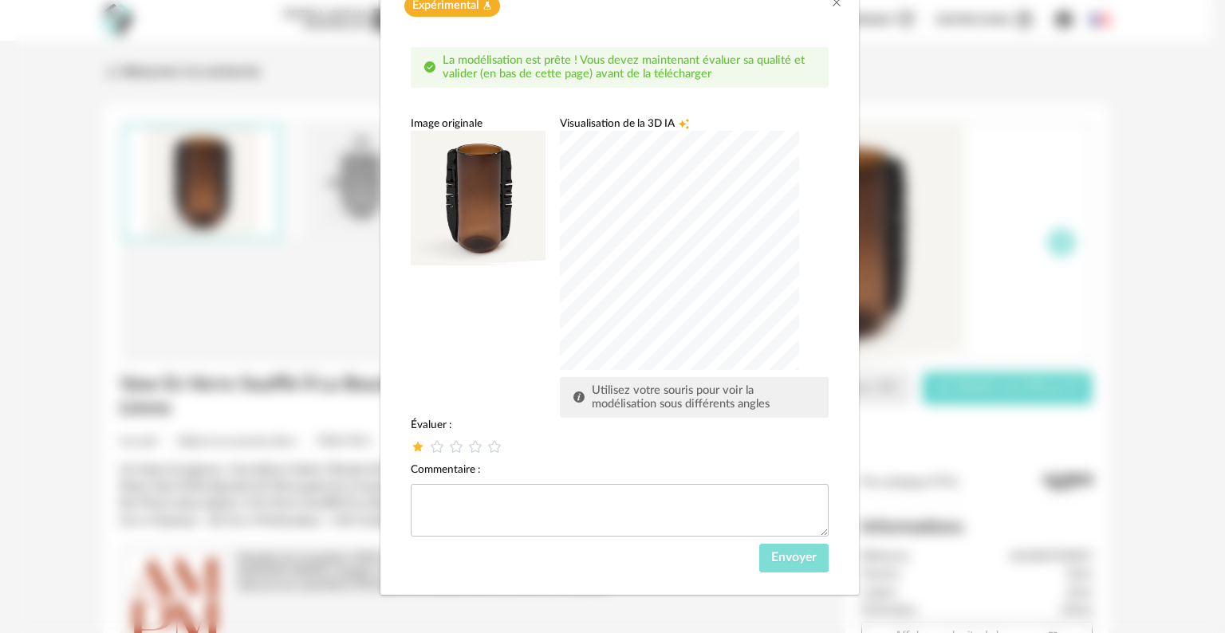
click at [761, 552] on button "Envoyer" at bounding box center [793, 558] width 69 height 29
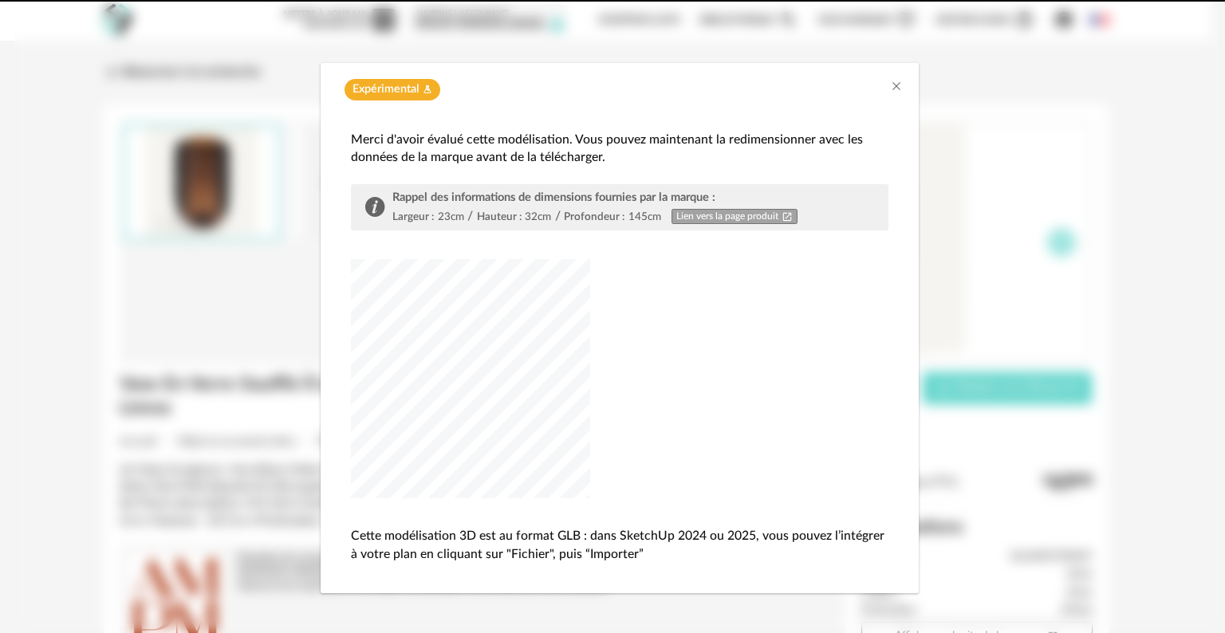
scroll to position [31, 0]
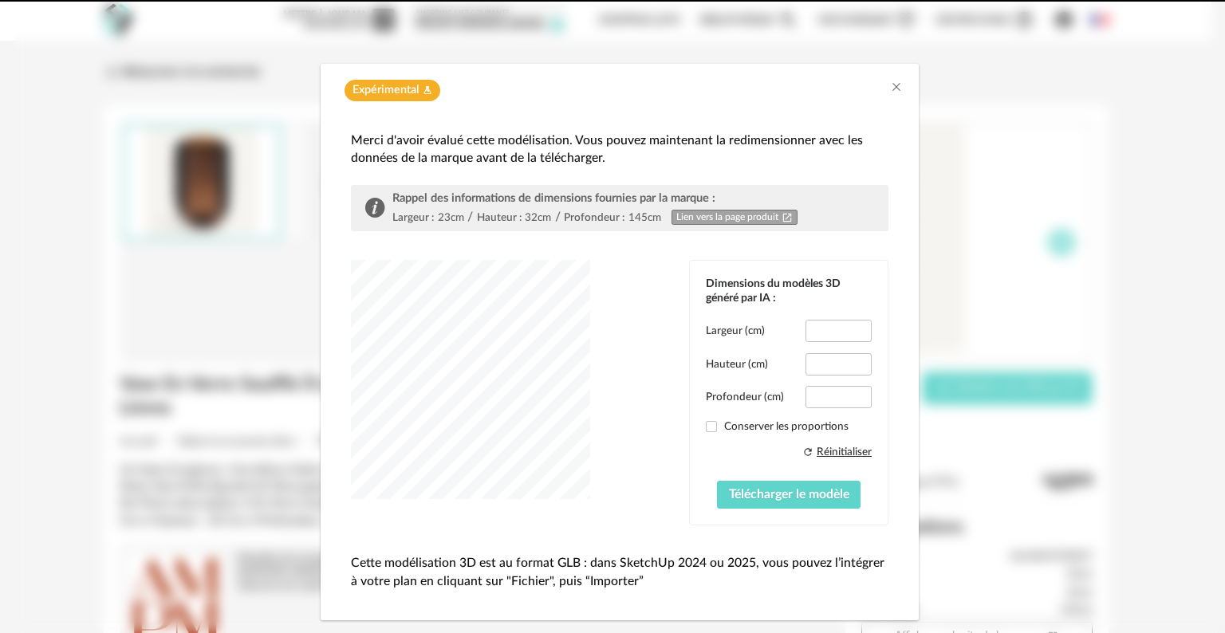
type input "****"
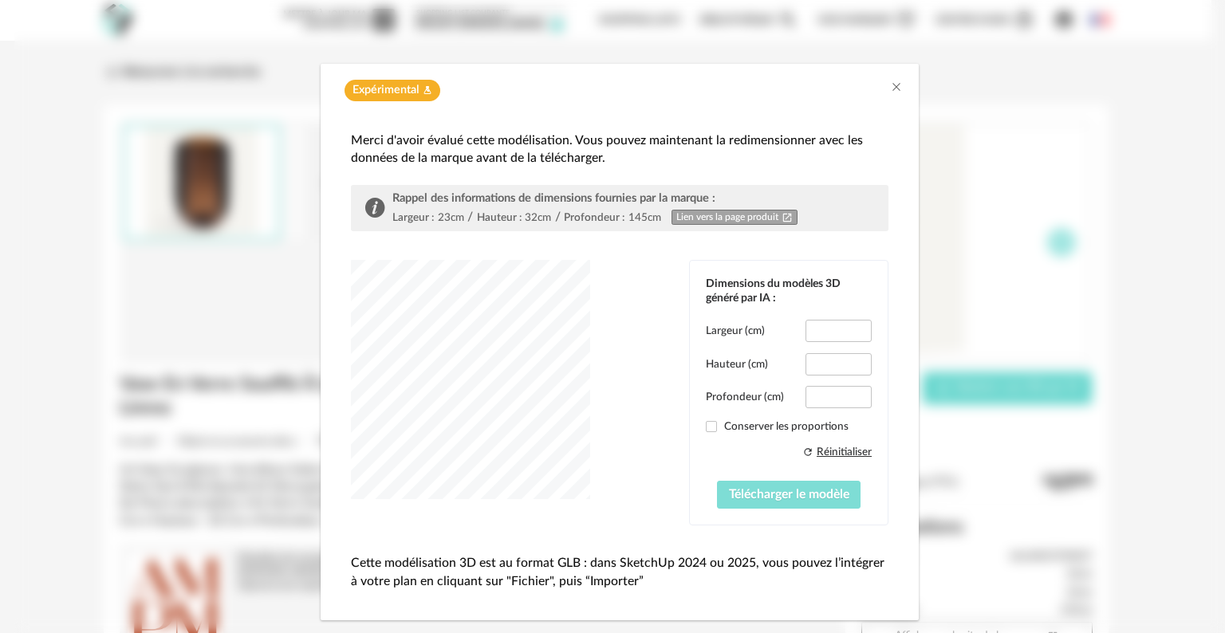
click at [762, 501] on button "Télécharger le modèle" at bounding box center [789, 495] width 144 height 29
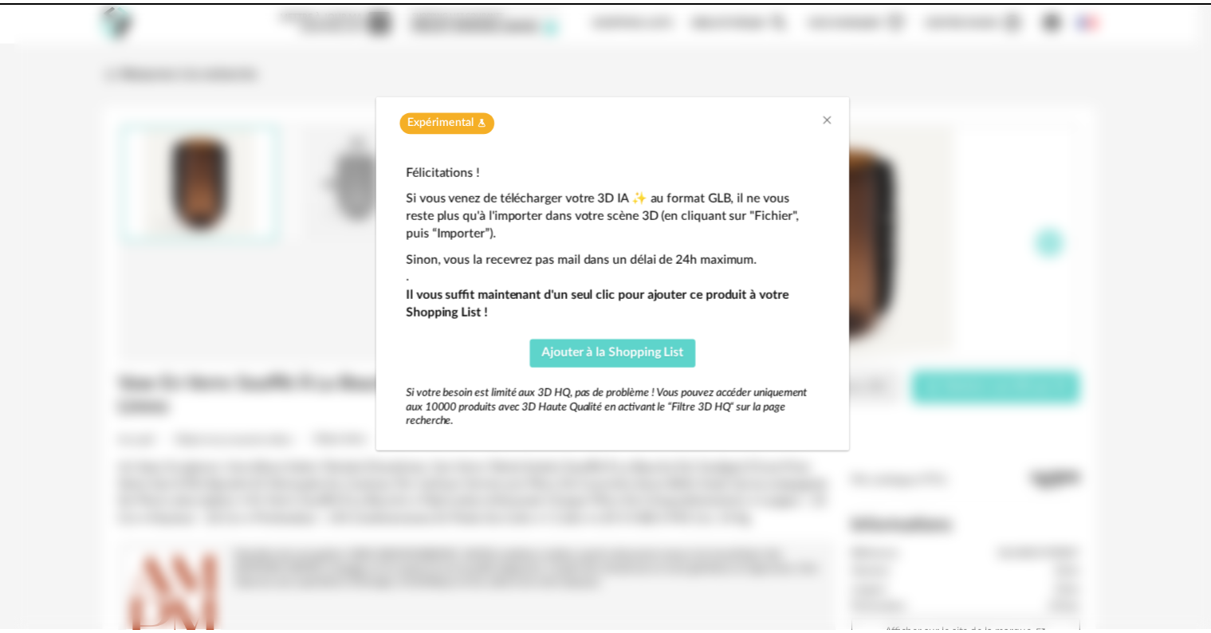
scroll to position [0, 0]
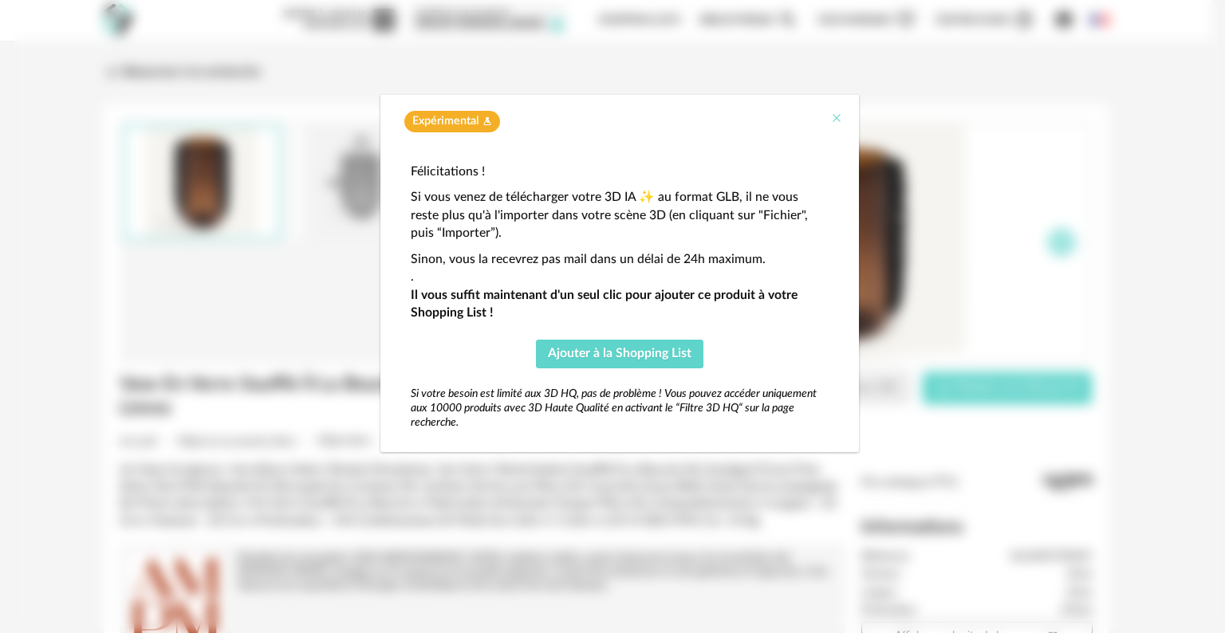
click at [836, 120] on icon "Close" at bounding box center [836, 118] width 13 height 13
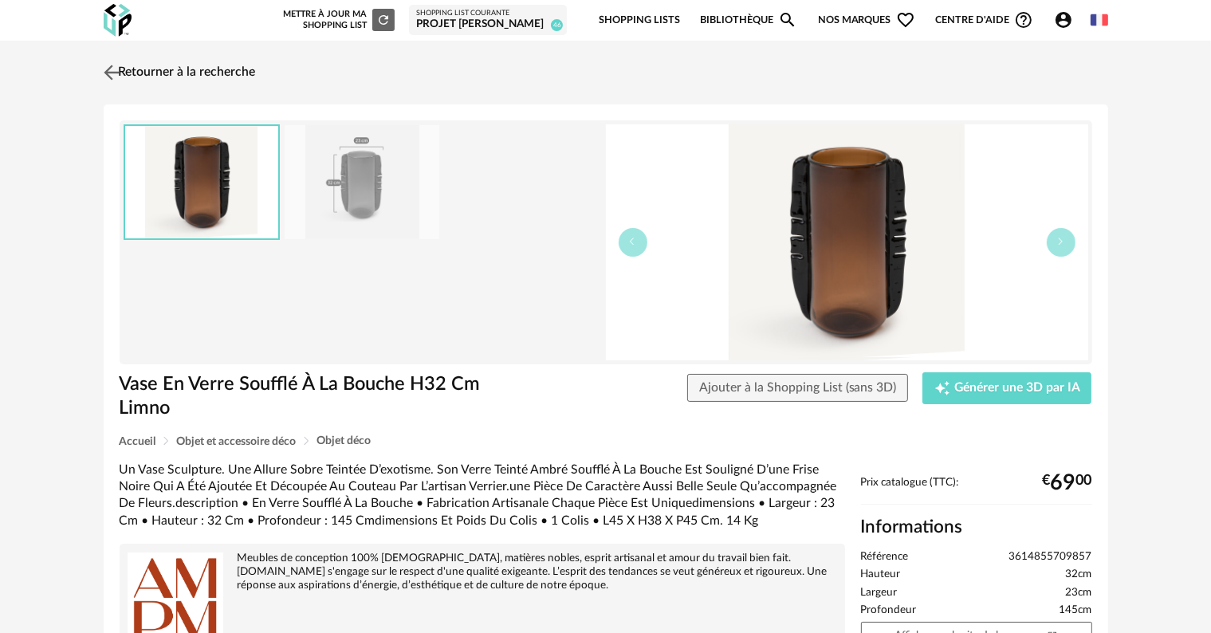
click at [175, 65] on link "Retourner à la recherche" at bounding box center [178, 72] width 156 height 35
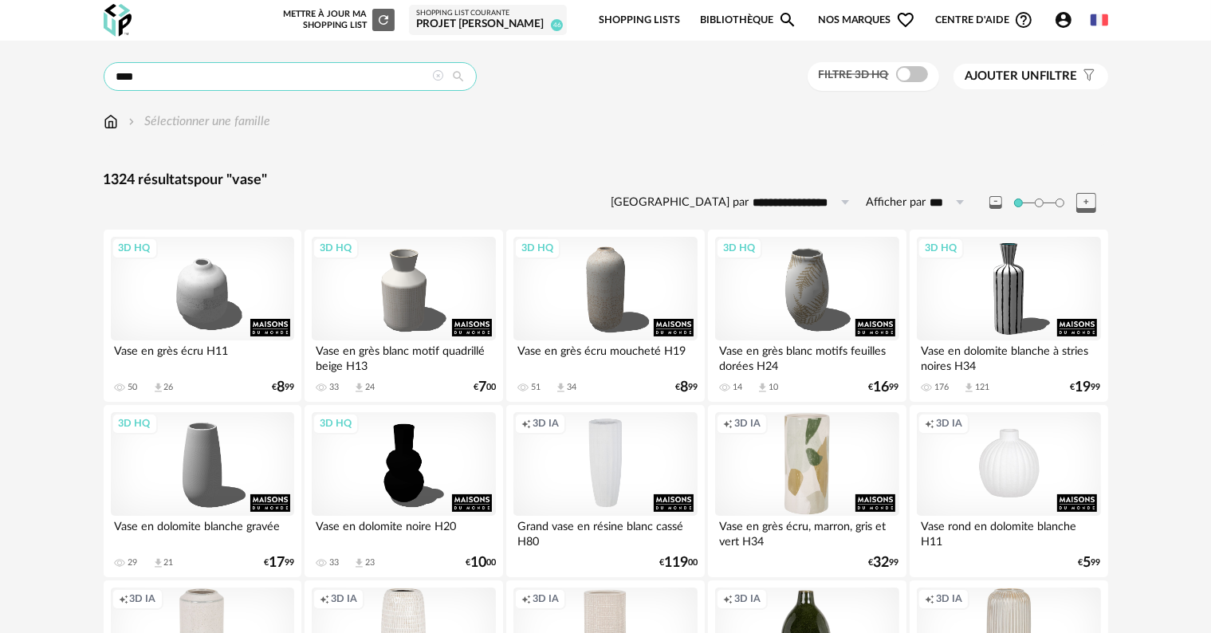
click at [263, 73] on input "****" at bounding box center [290, 76] width 373 height 29
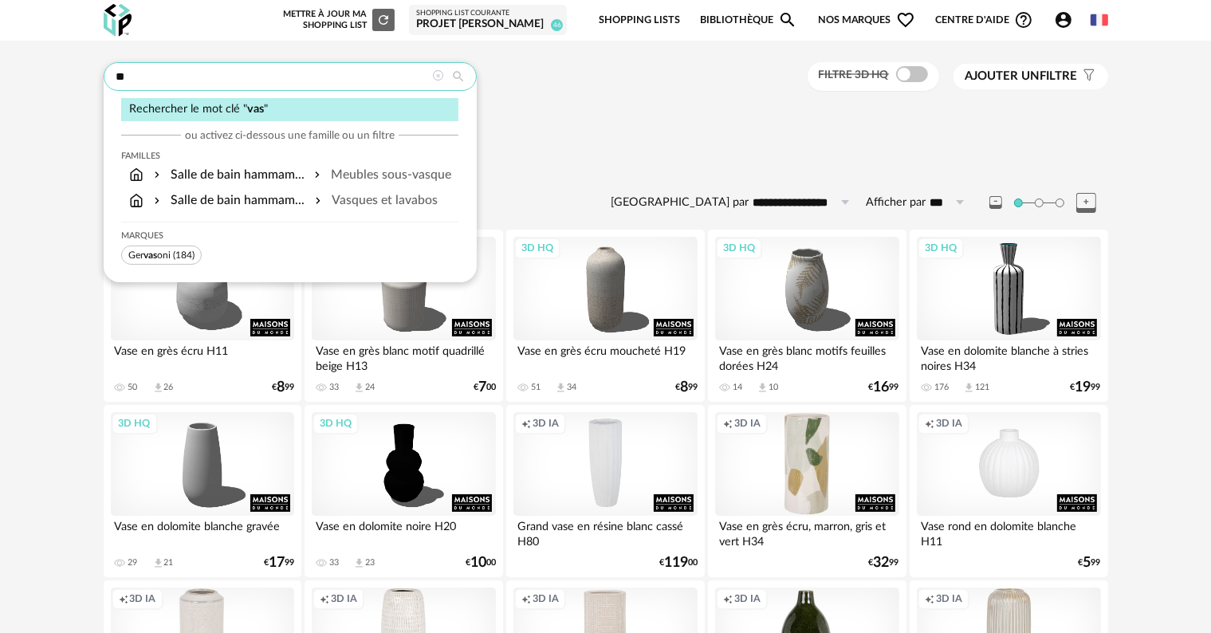
type input "*"
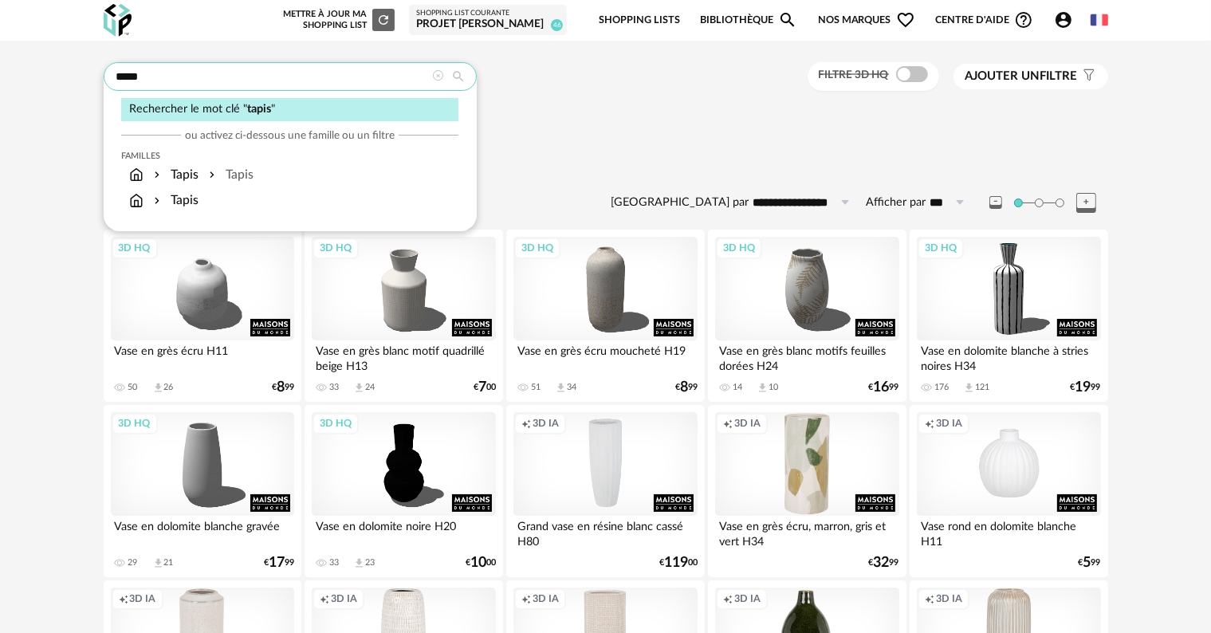
type input "*****"
type input "**********"
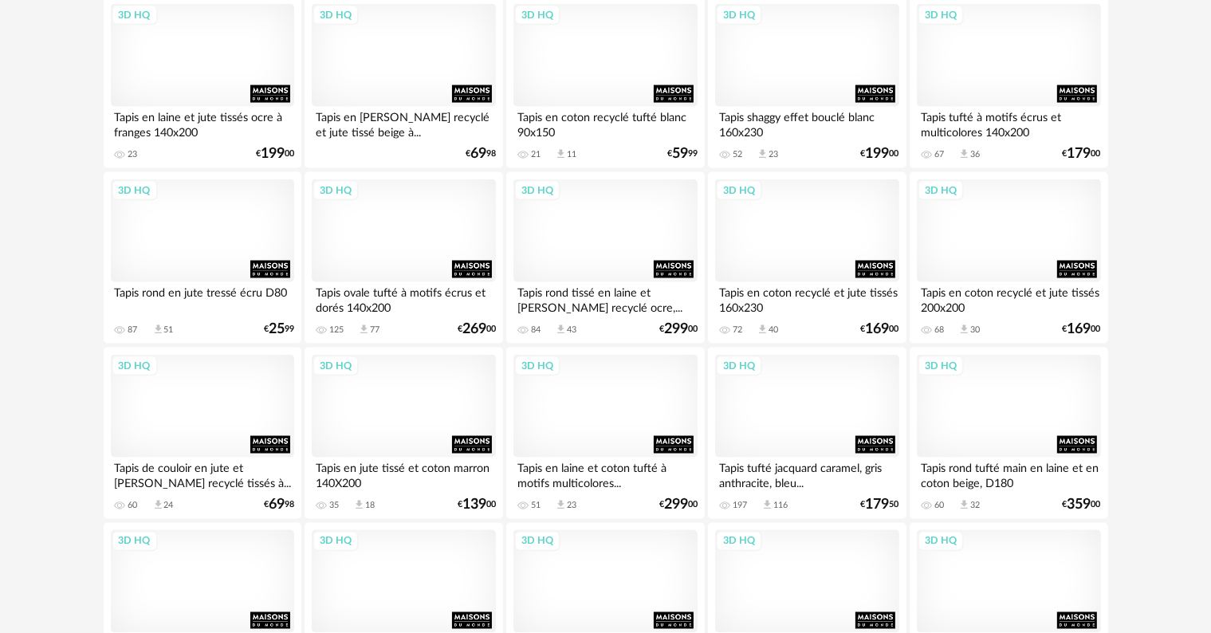
scroll to position [2551, 0]
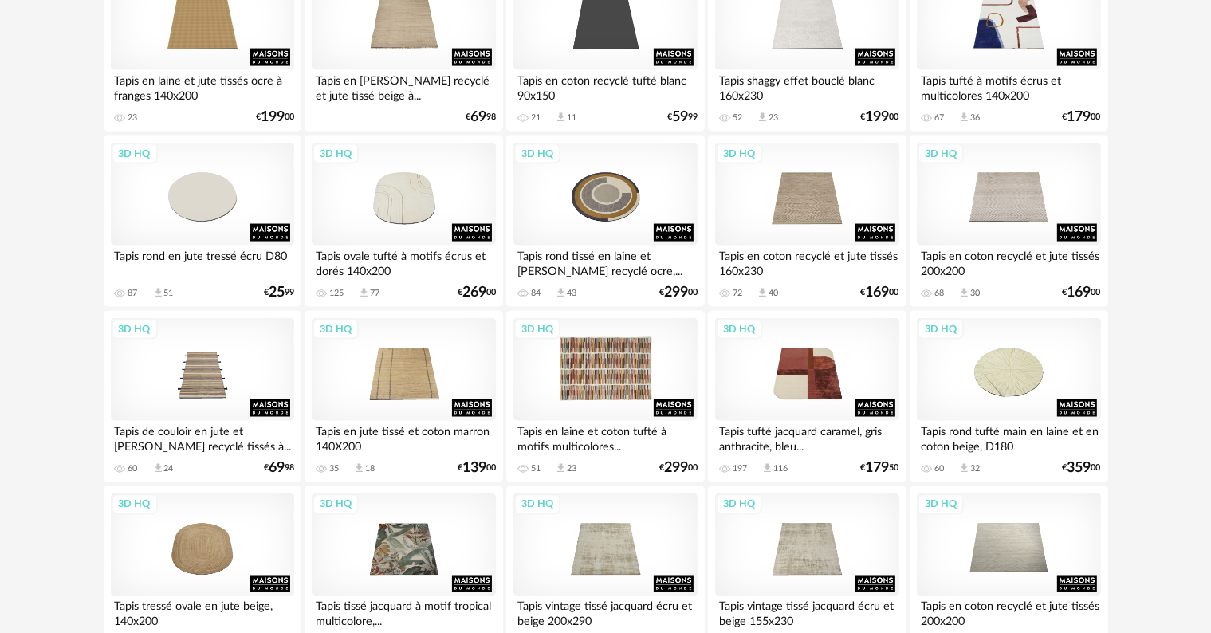
click at [584, 379] on div "3D HQ" at bounding box center [604, 370] width 183 height 104
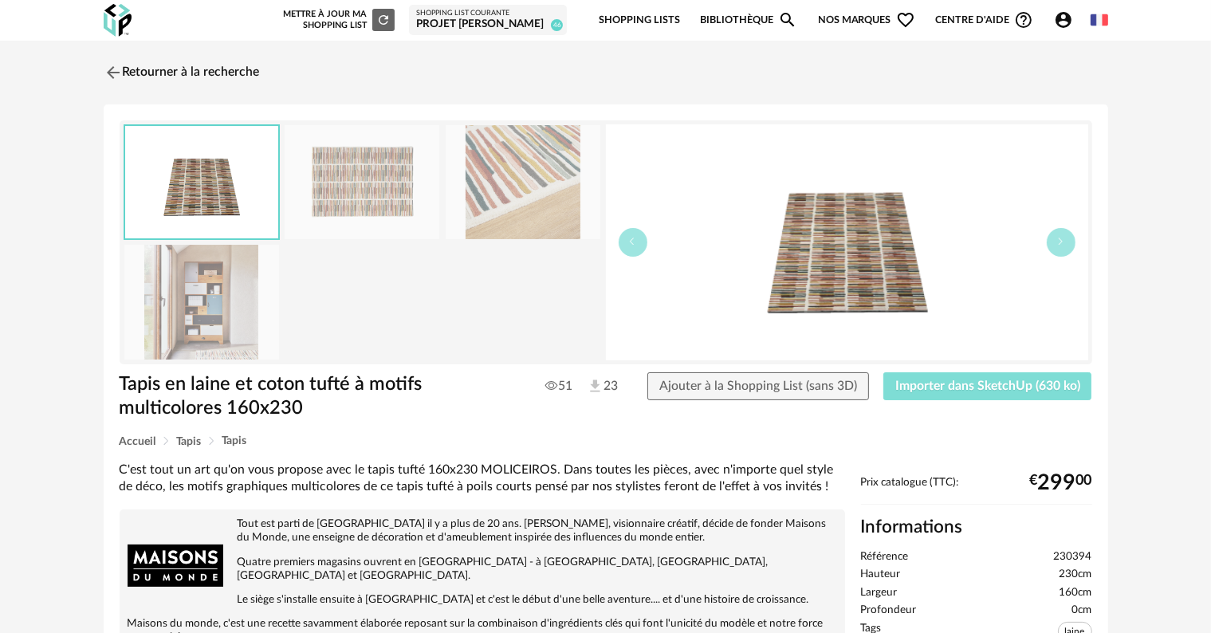
click at [922, 386] on span "Importer dans SketchUp (630 ko)" at bounding box center [987, 385] width 185 height 13
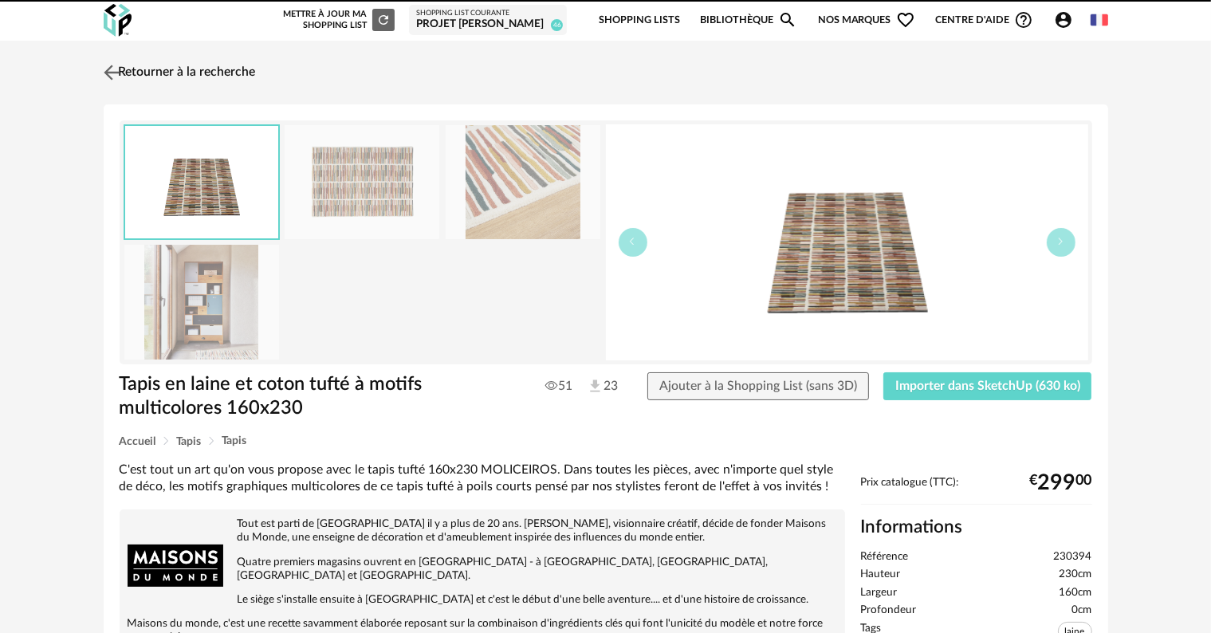
click at [178, 67] on link "Retourner à la recherche" at bounding box center [178, 72] width 156 height 35
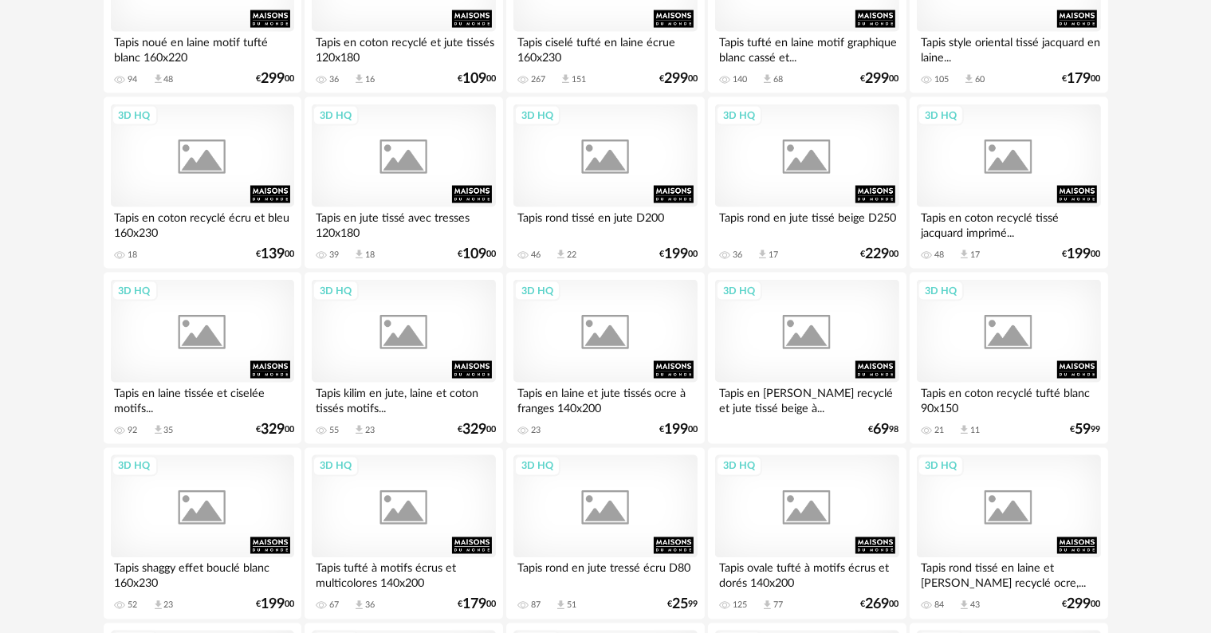
scroll to position [3164, 0]
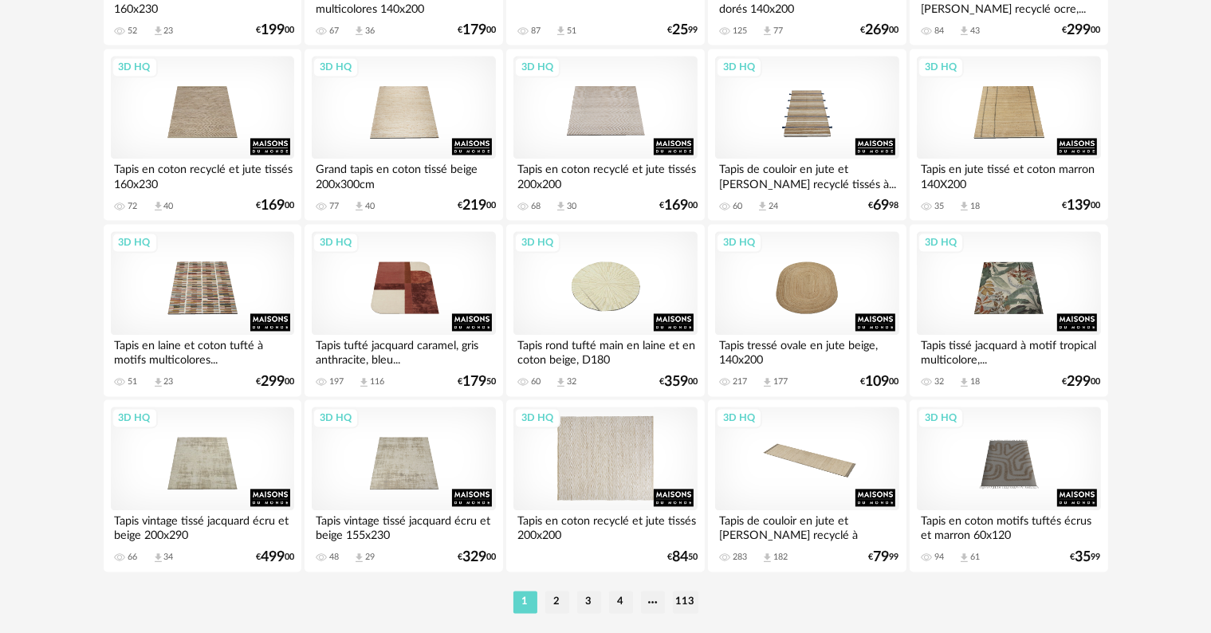
click at [564, 473] on div "3D HQ" at bounding box center [604, 459] width 183 height 104
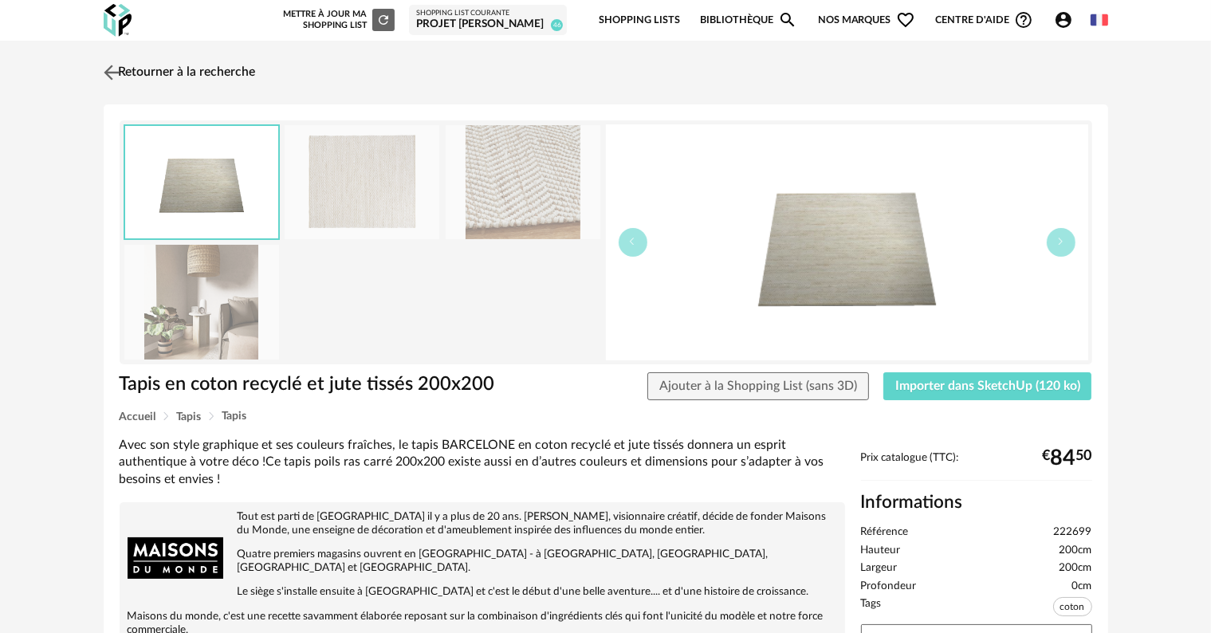
click at [182, 67] on link "Retourner à la recherche" at bounding box center [178, 72] width 156 height 35
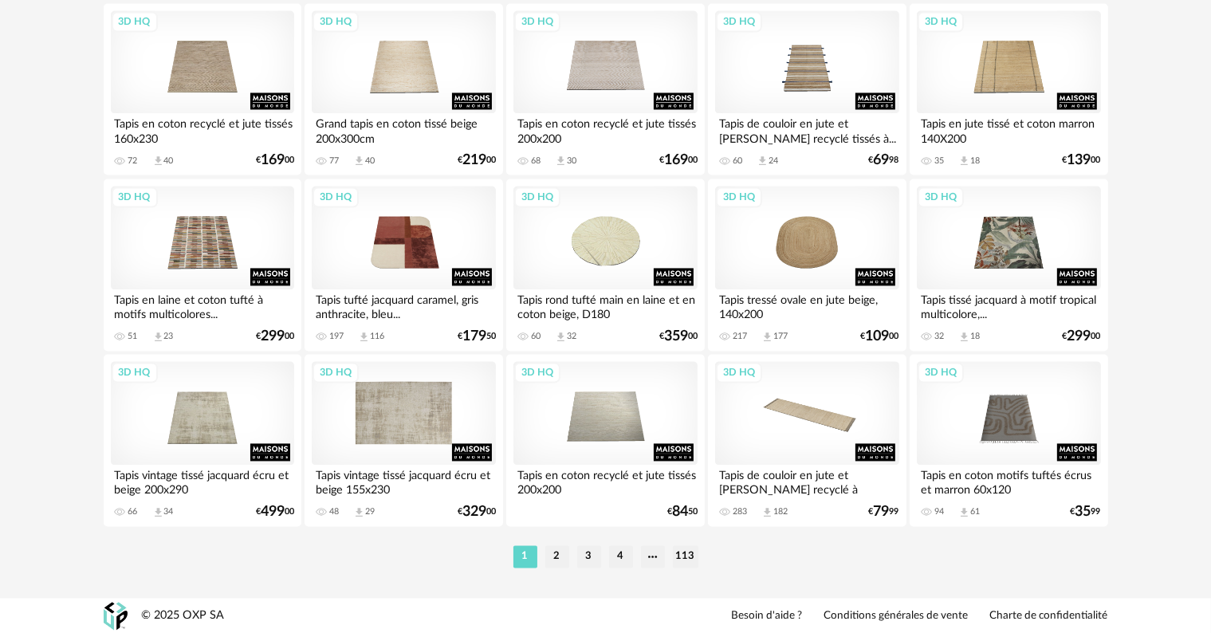
click at [387, 415] on div "3D HQ" at bounding box center [403, 413] width 183 height 104
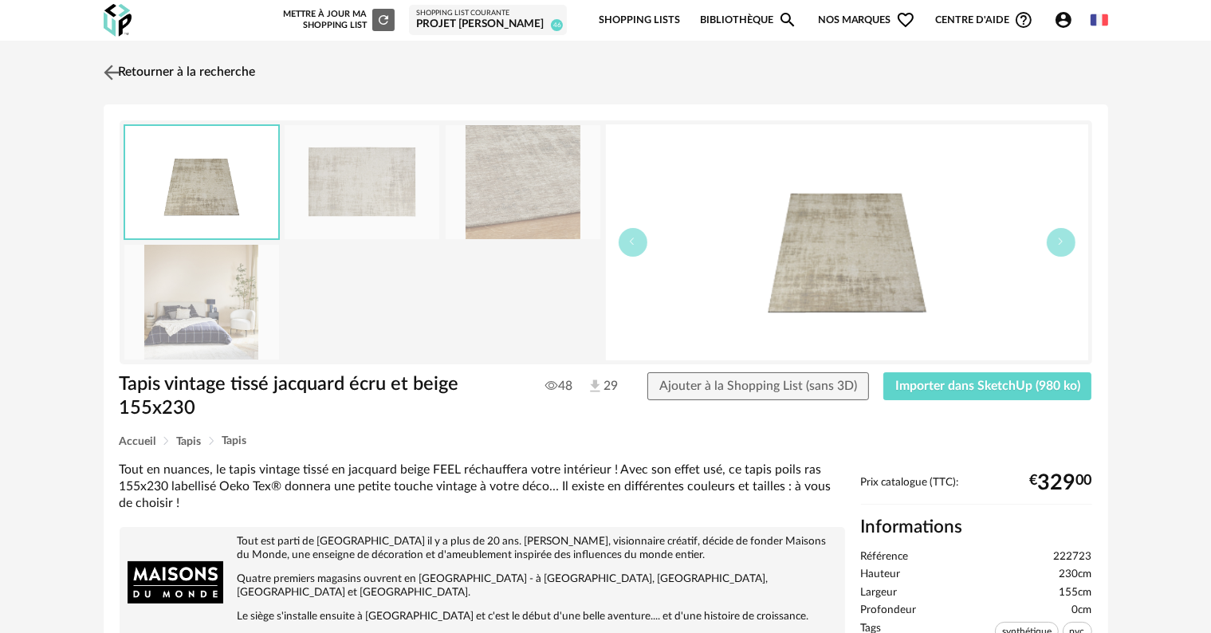
click at [206, 73] on link "Retourner à la recherche" at bounding box center [178, 72] width 156 height 35
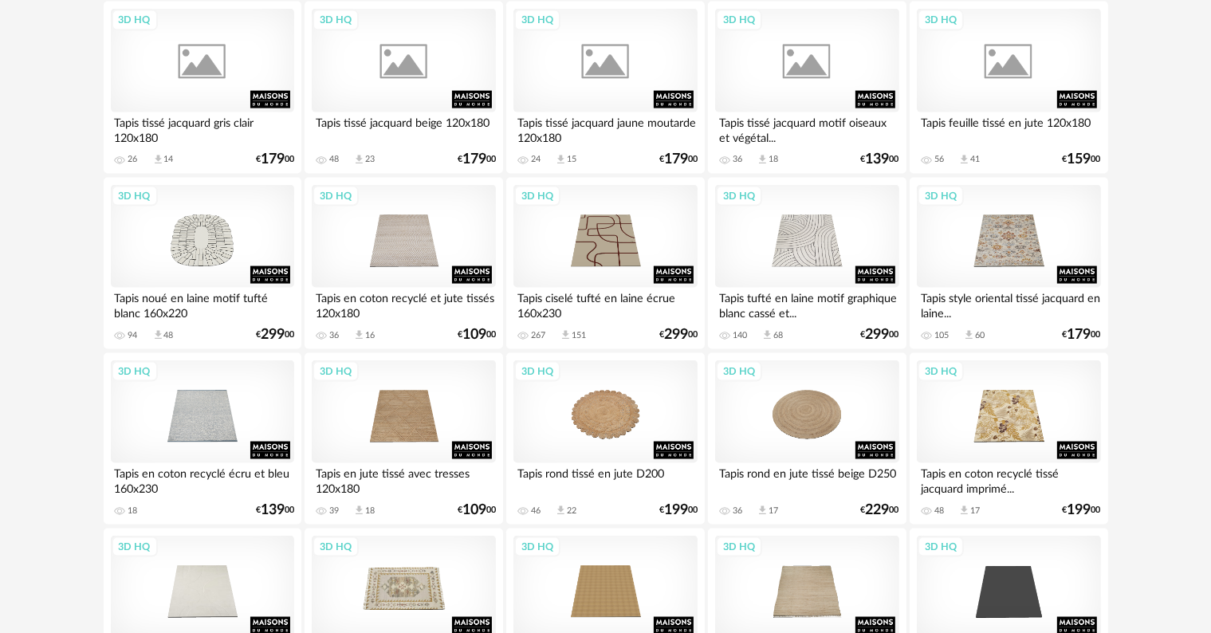
scroll to position [2333, 0]
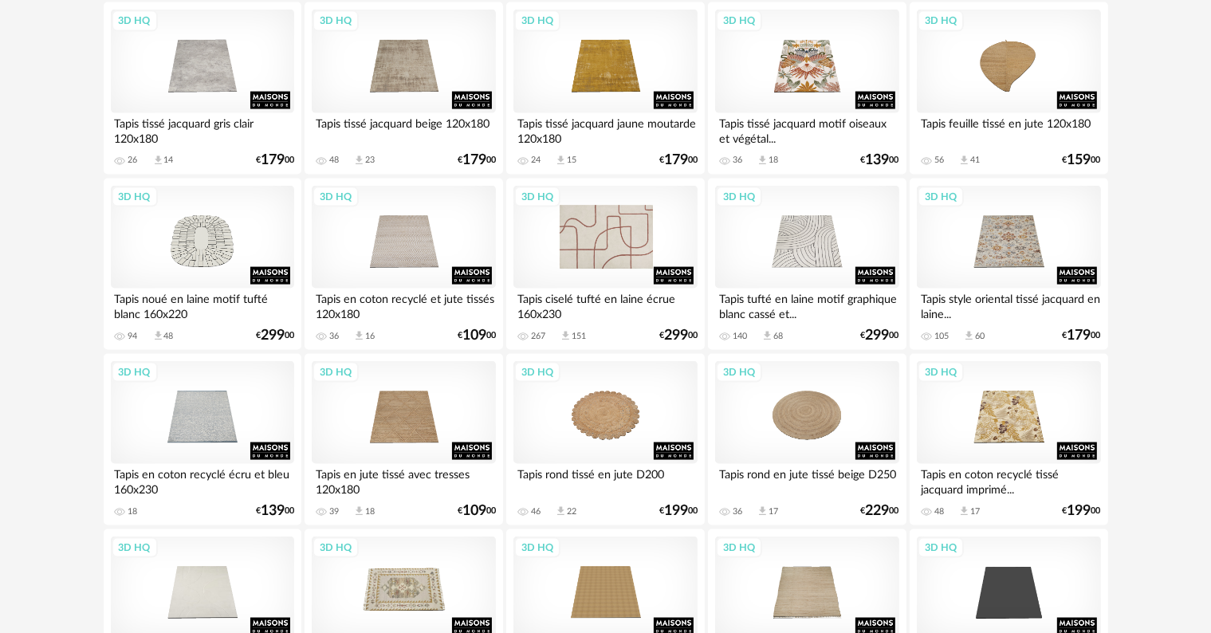
click at [631, 241] on div "3D HQ" at bounding box center [604, 238] width 183 height 104
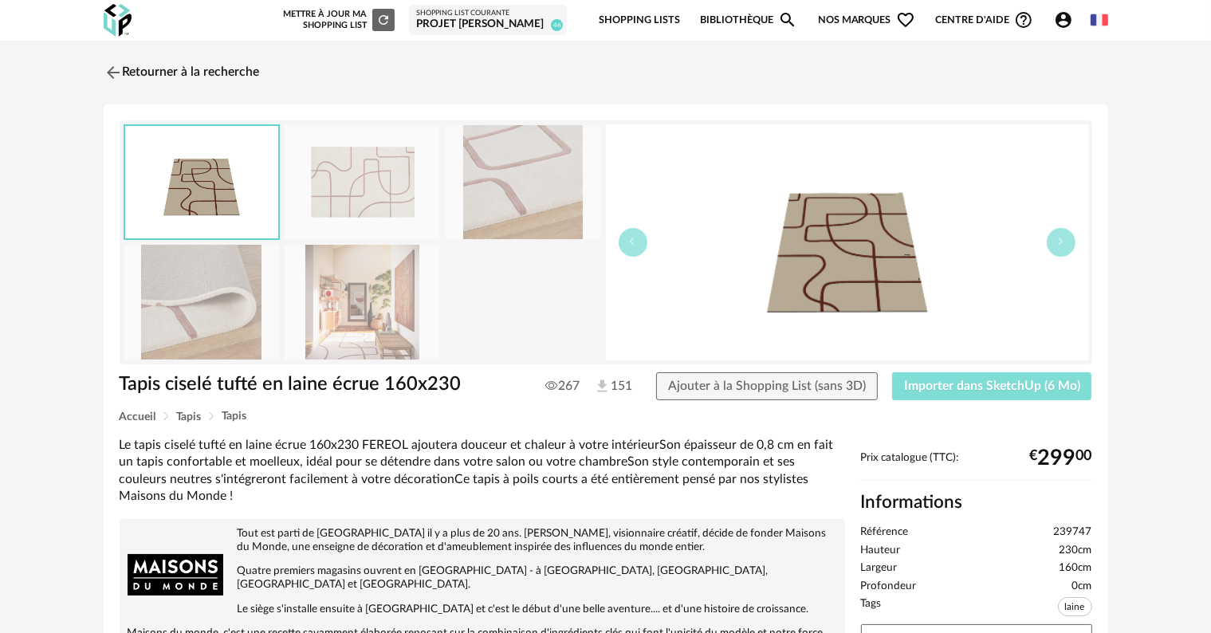
click at [915, 388] on span "Importer dans SketchUp (6 Mo)" at bounding box center [992, 385] width 176 height 13
click at [178, 70] on link "Retourner à la recherche" at bounding box center [178, 72] width 156 height 35
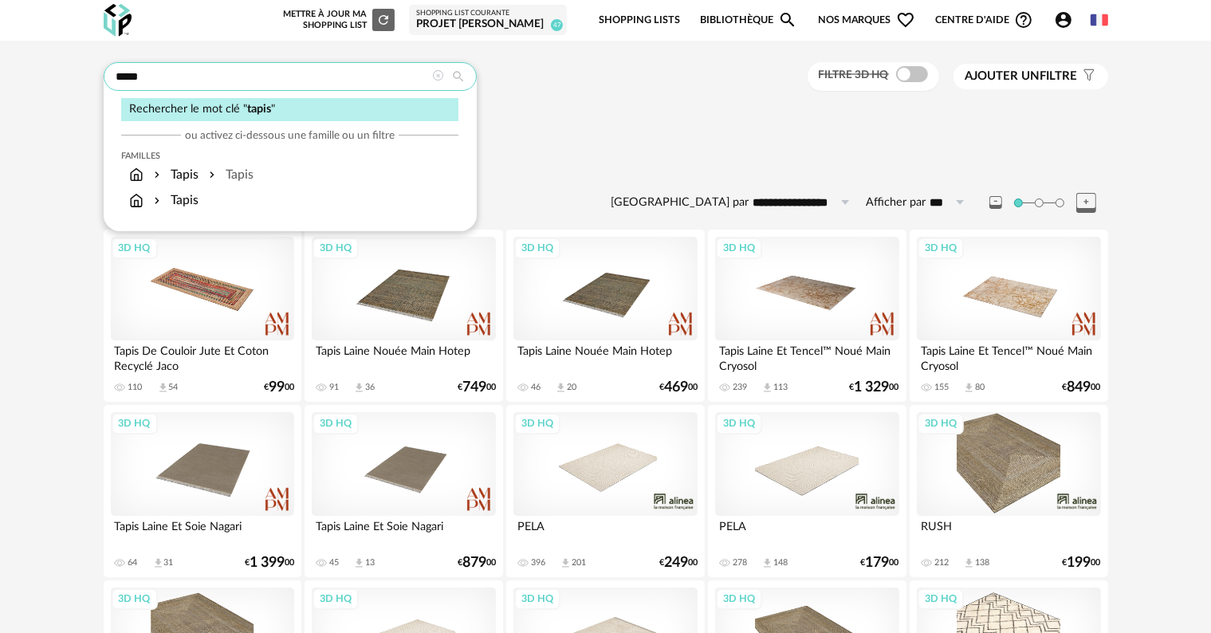
click at [252, 72] on input "*****" at bounding box center [290, 76] width 373 height 29
type input "*"
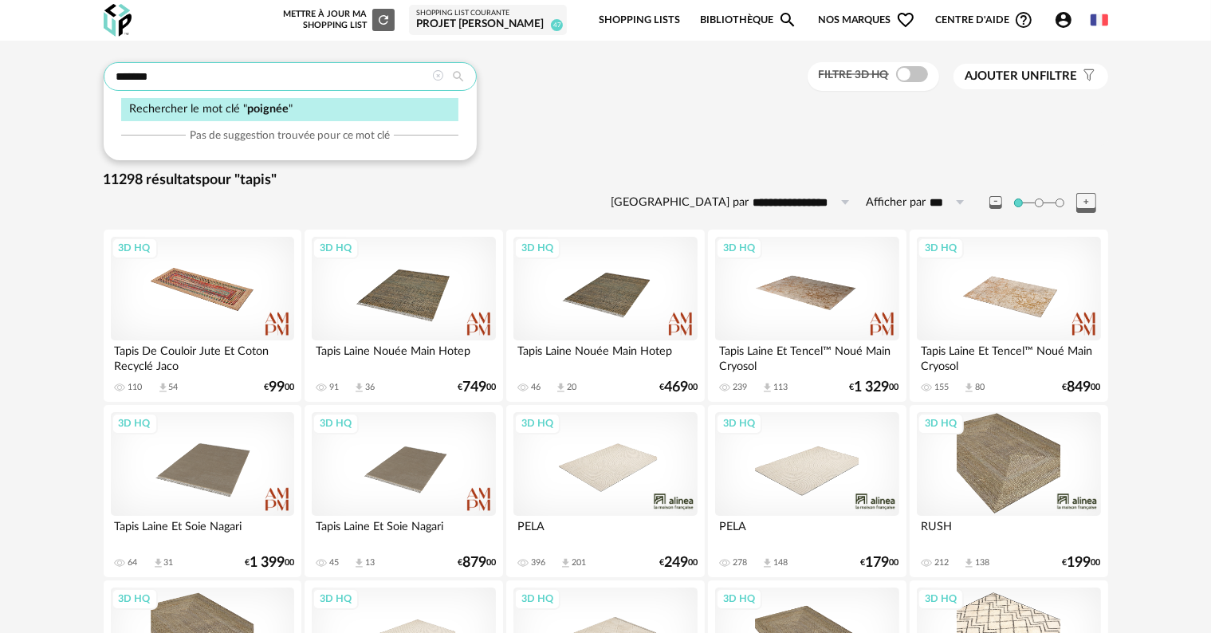
type input "*******"
type input "**********"
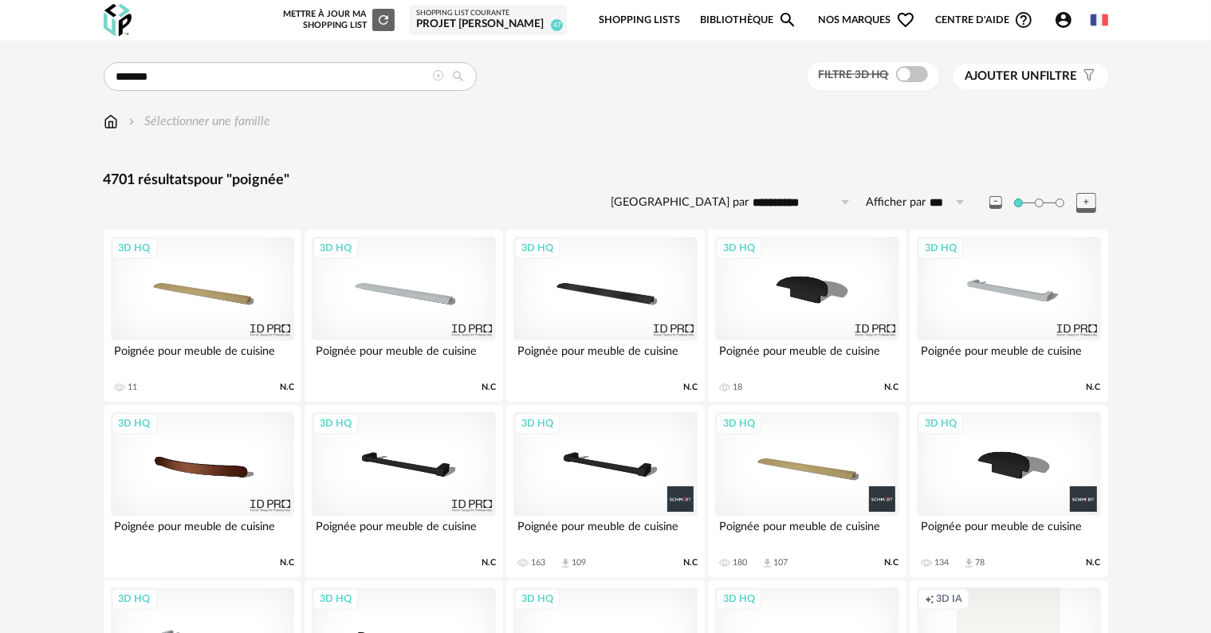
click at [1013, 295] on div "3D HQ" at bounding box center [1008, 289] width 183 height 104
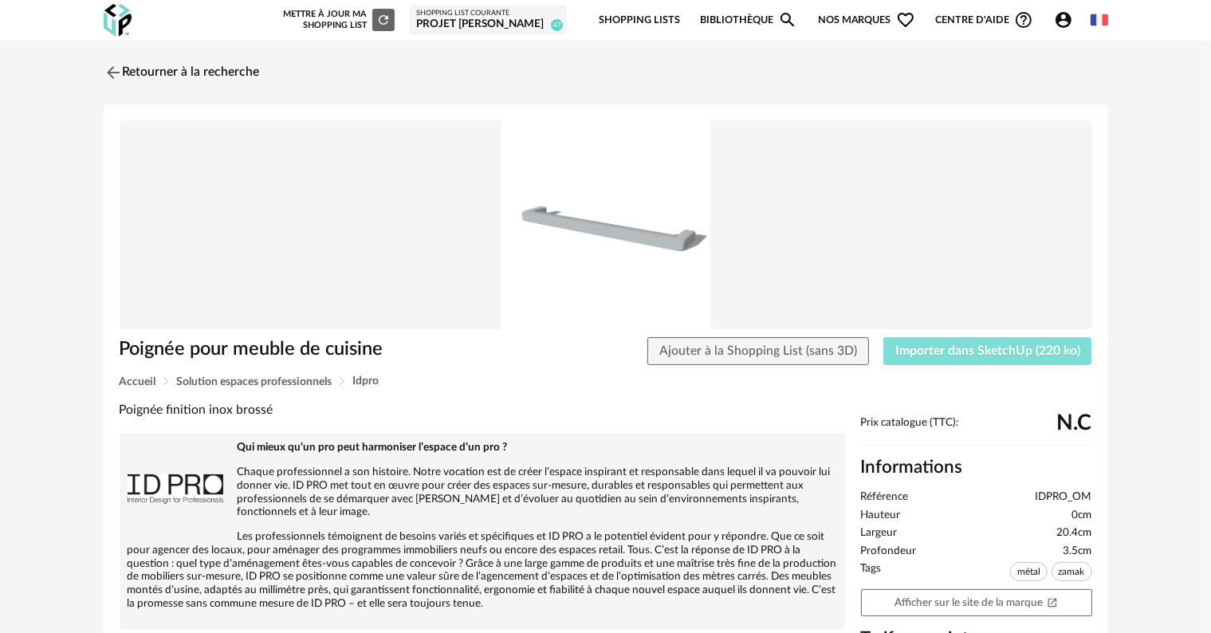
click at [899, 356] on span "Importer dans SketchUp (220 ko)" at bounding box center [987, 350] width 185 height 13
click at [234, 74] on link "Retourner à la recherche" at bounding box center [178, 72] width 156 height 35
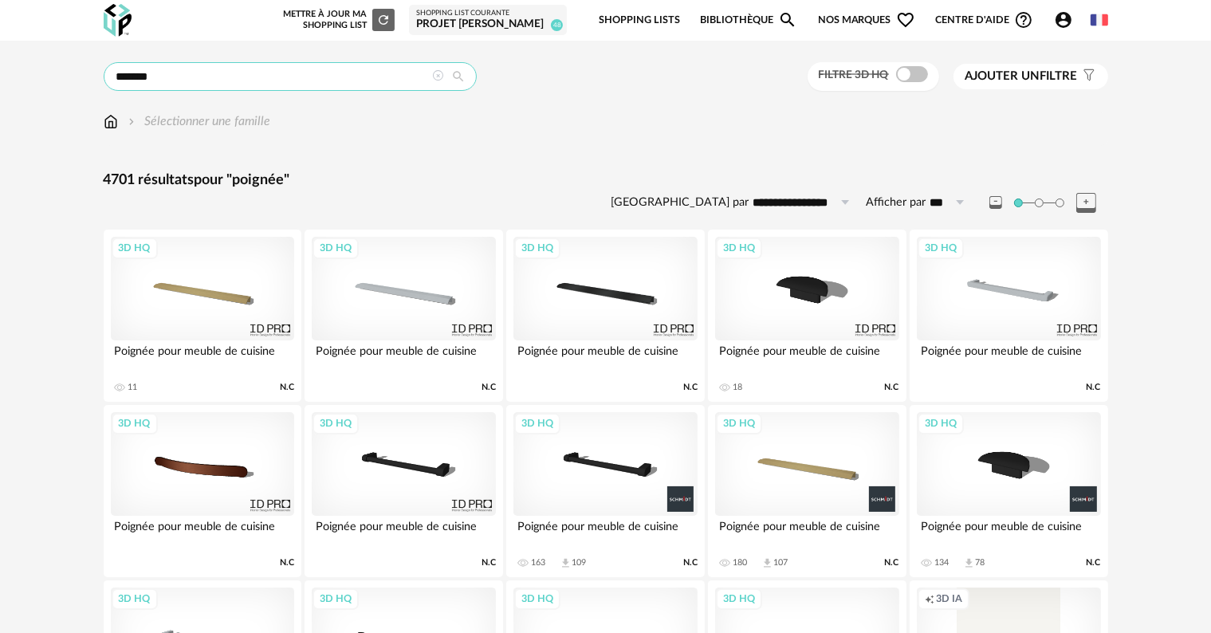
click at [201, 81] on input "*******" at bounding box center [290, 76] width 373 height 29
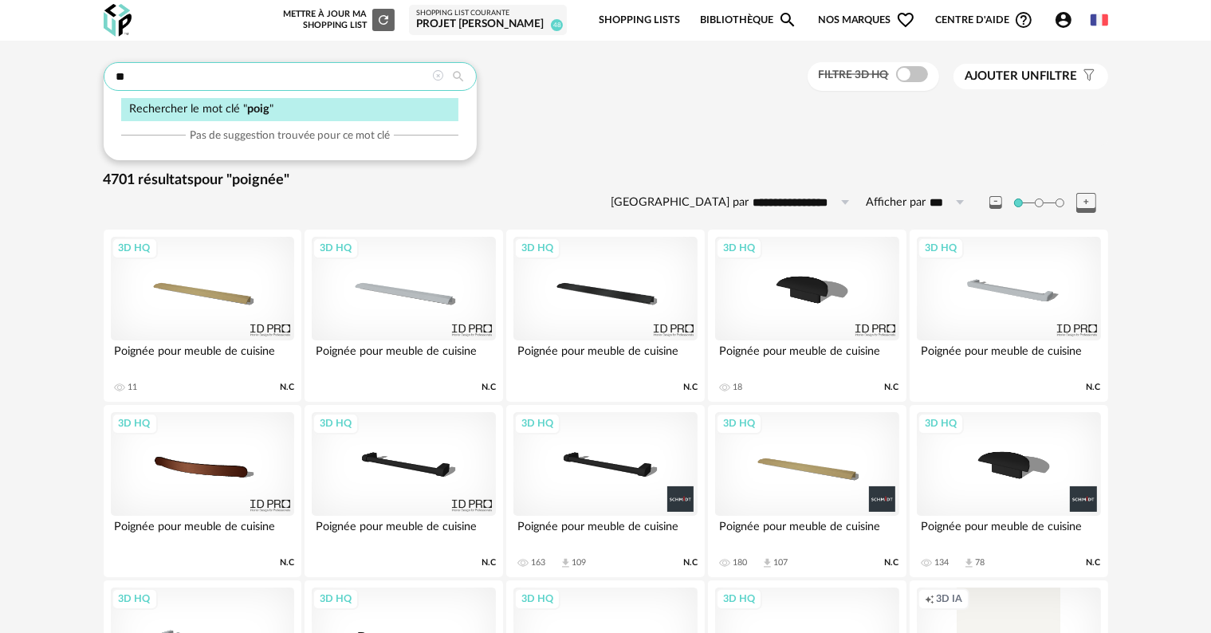
type input "*"
type input "**********"
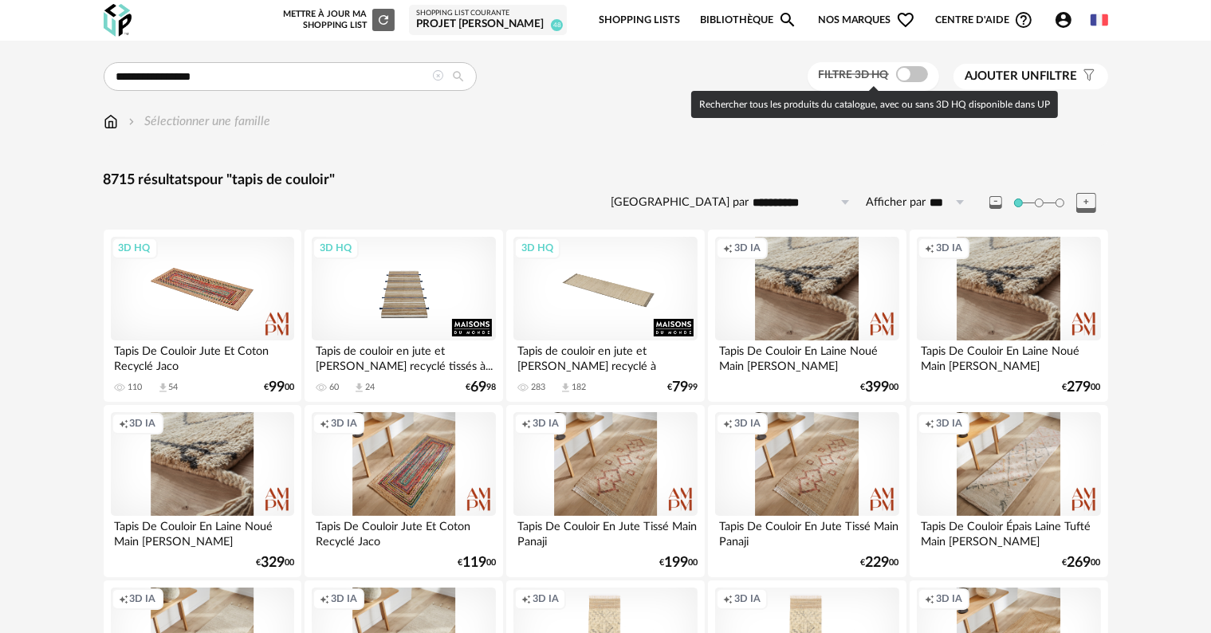
click at [922, 73] on span at bounding box center [912, 74] width 32 height 16
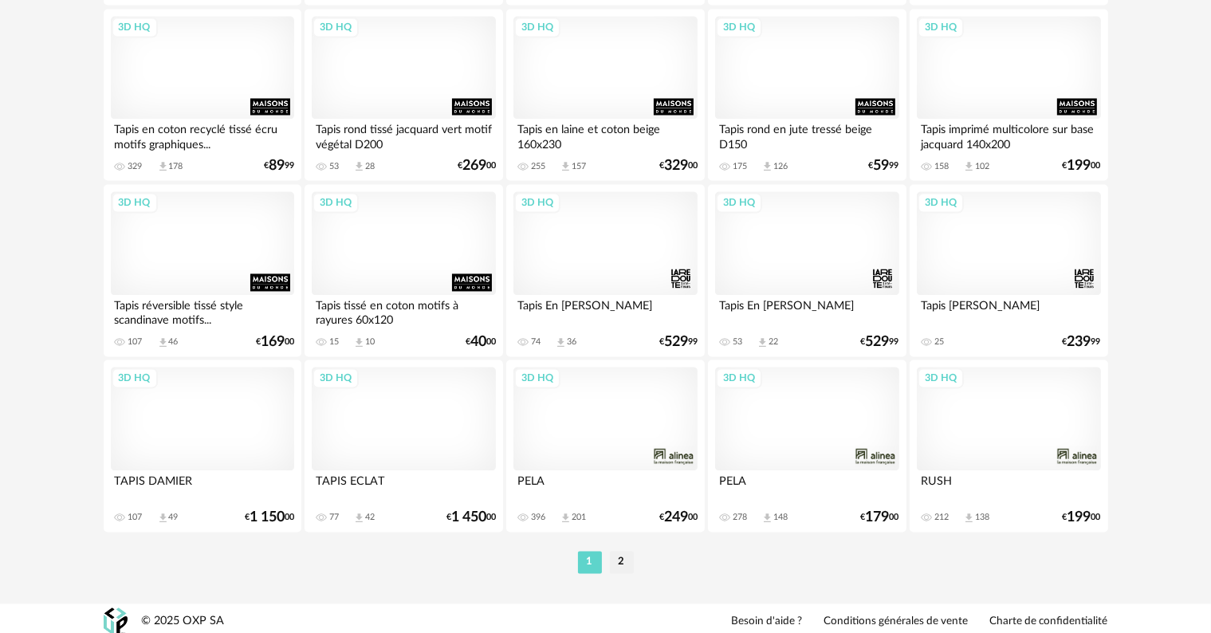
scroll to position [3210, 0]
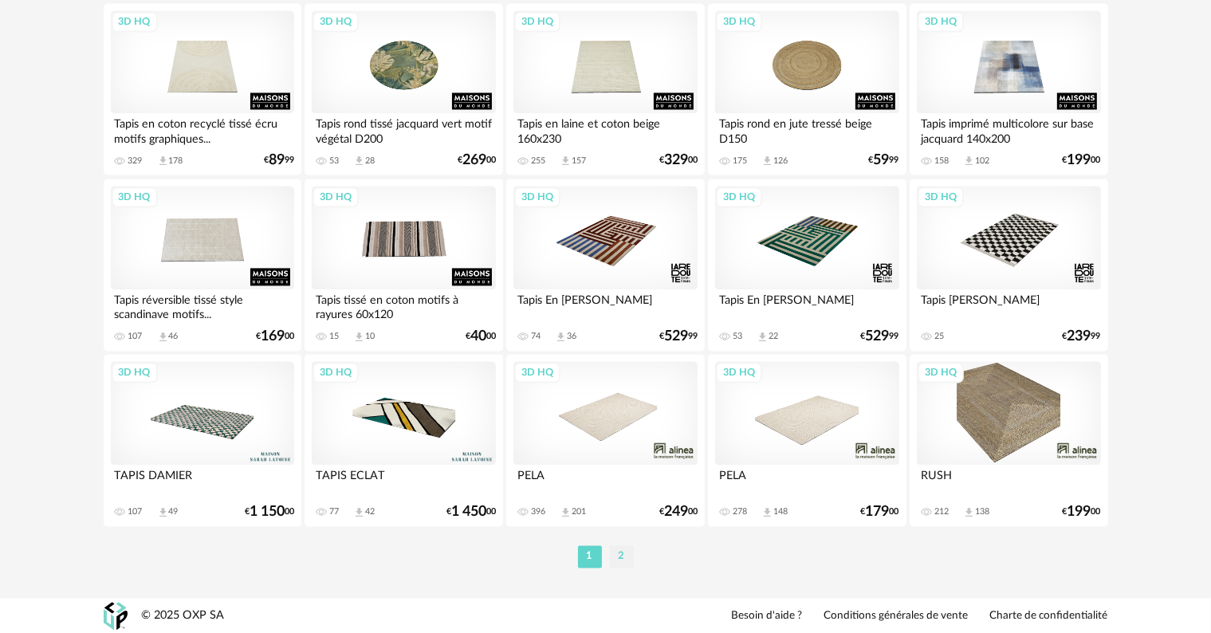
click at [619, 556] on li "2" at bounding box center [622, 556] width 24 height 22
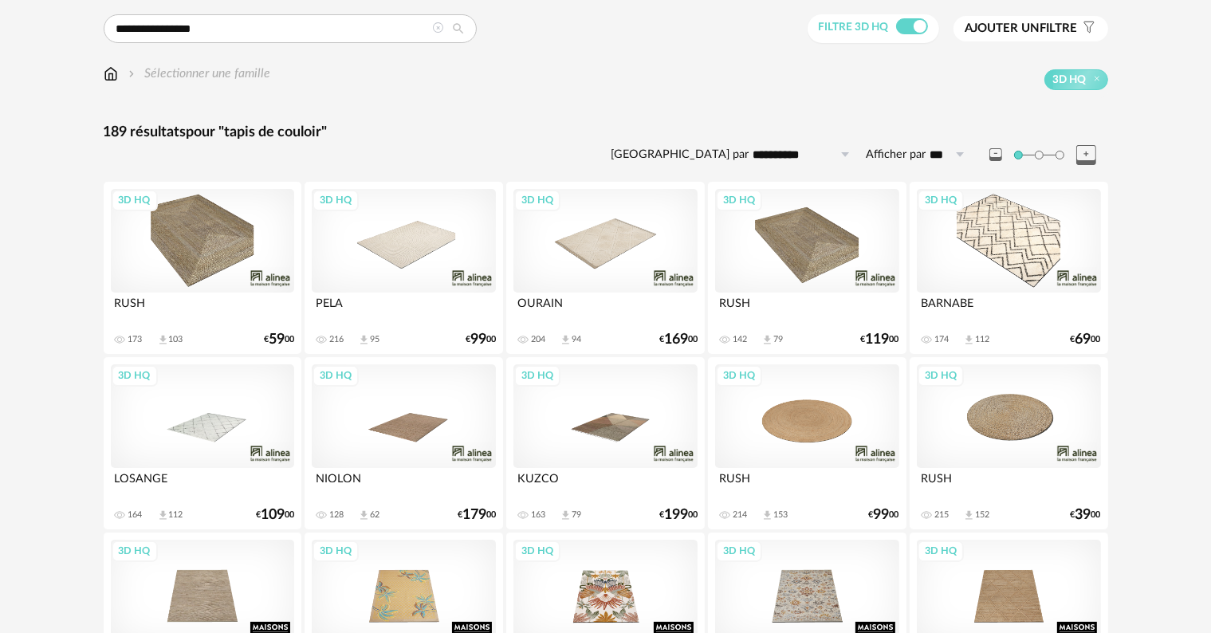
scroll to position [80, 0]
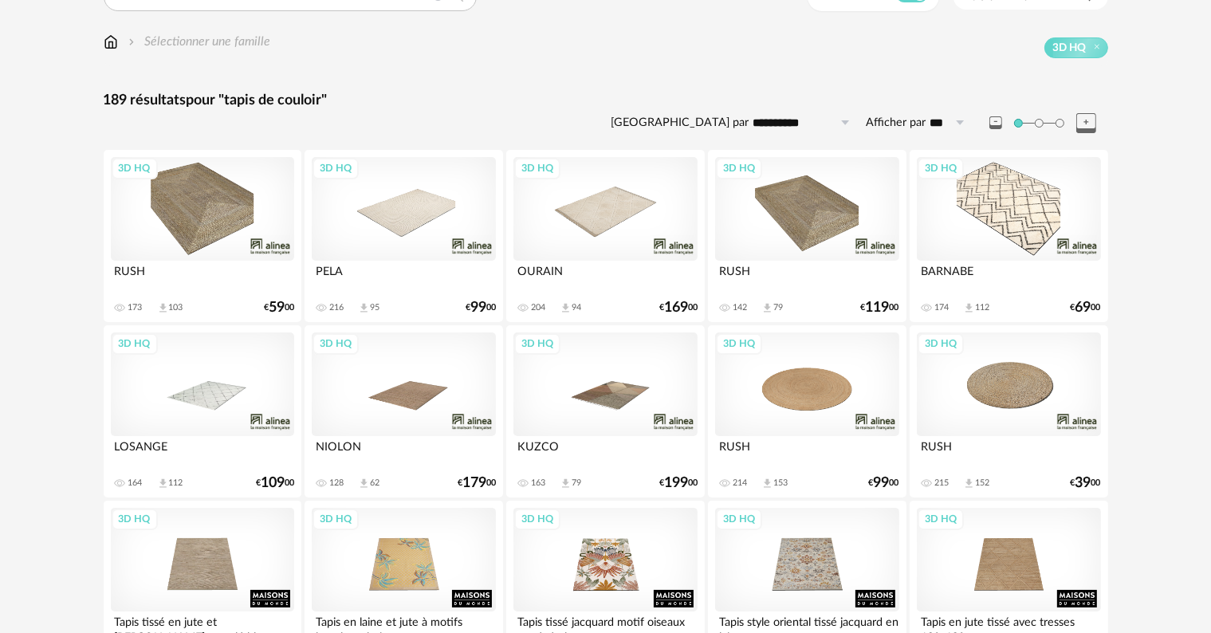
click at [419, 399] on div "3D HQ" at bounding box center [403, 384] width 183 height 104
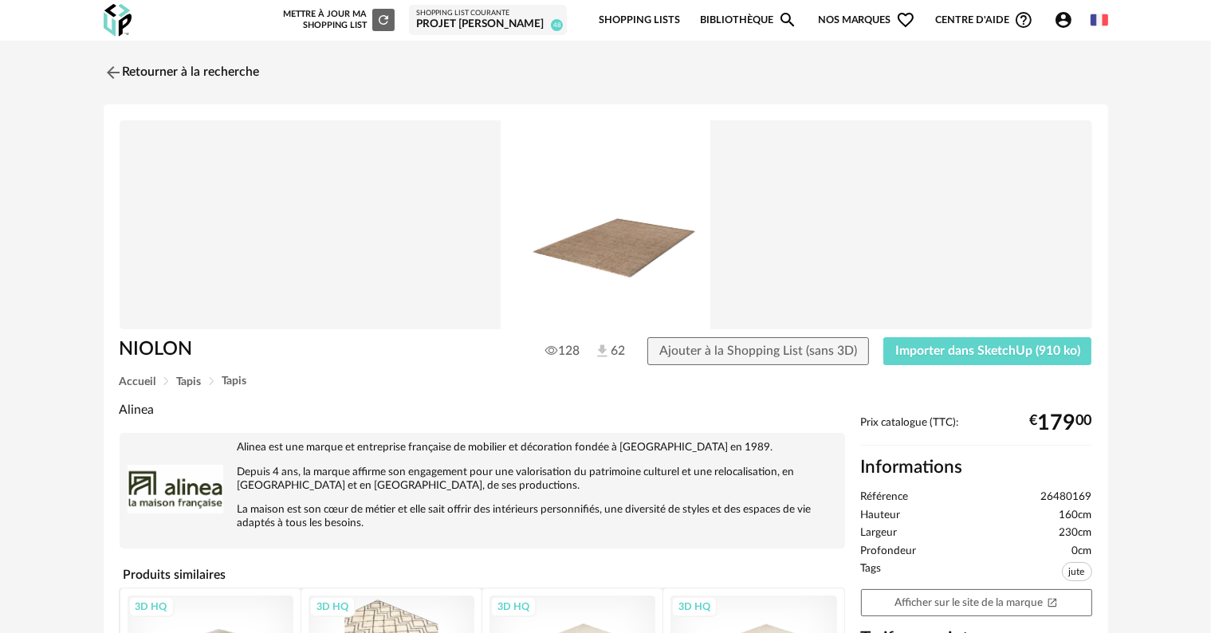
click at [631, 265] on img at bounding box center [606, 224] width 973 height 209
click at [964, 351] on span "Importer dans SketchUp (910 ko)" at bounding box center [987, 350] width 185 height 13
click at [160, 69] on link "Retourner à la recherche" at bounding box center [178, 72] width 156 height 35
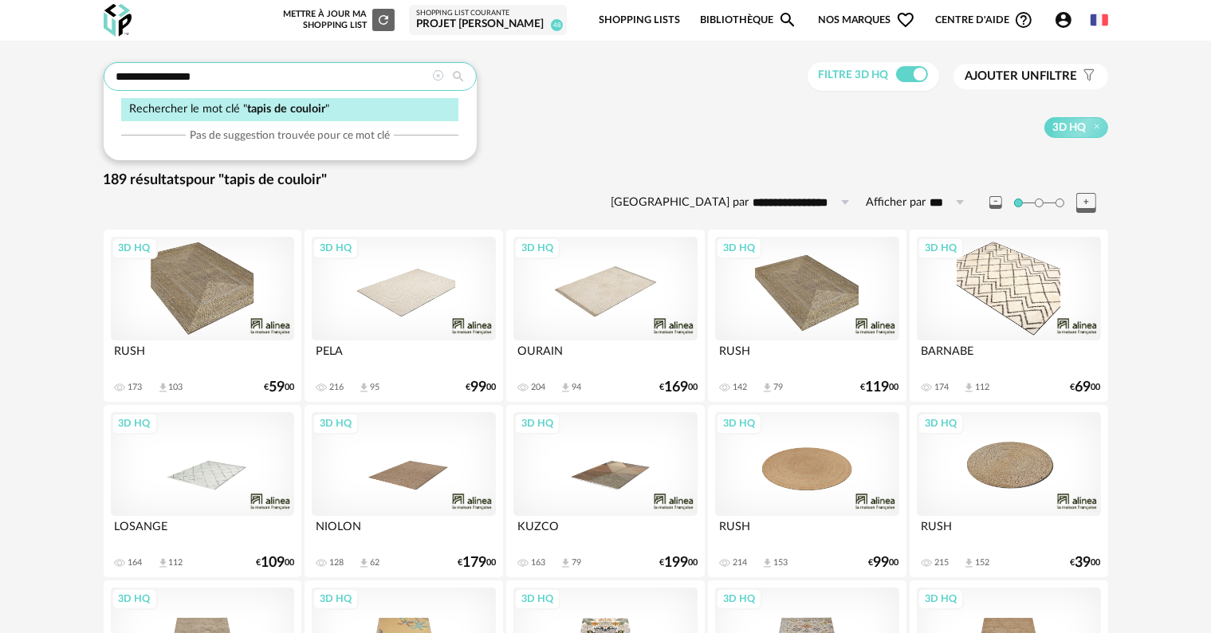
click at [199, 77] on input "**********" at bounding box center [290, 76] width 373 height 29
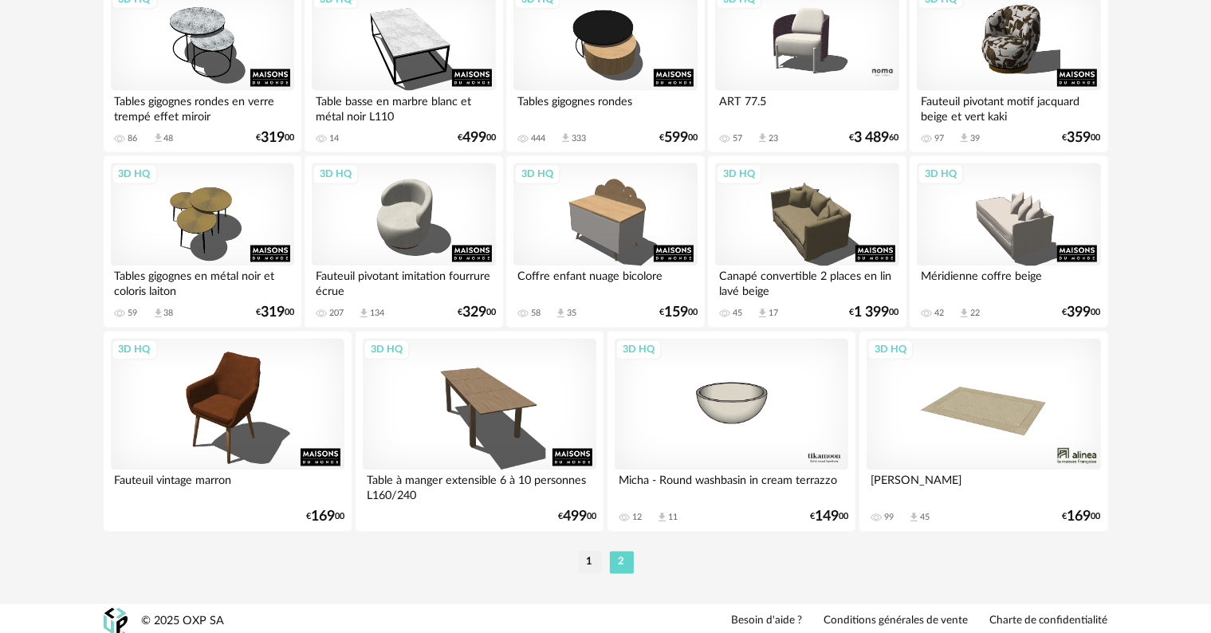
scroll to position [2887, 0]
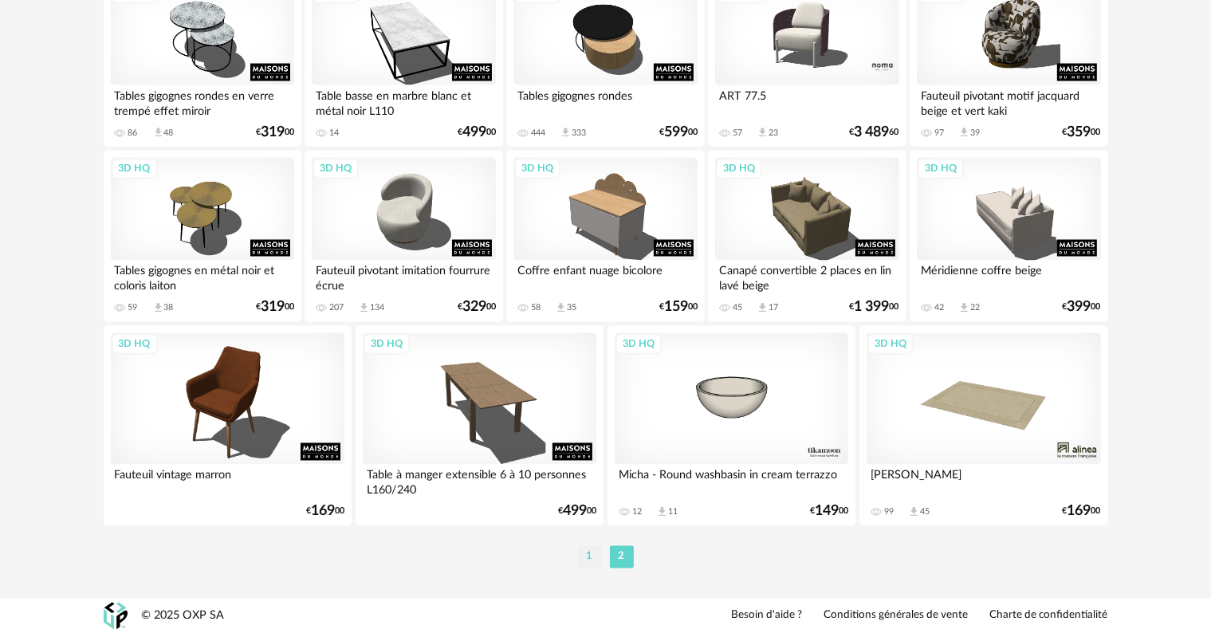
click at [591, 560] on li "1" at bounding box center [590, 557] width 24 height 22
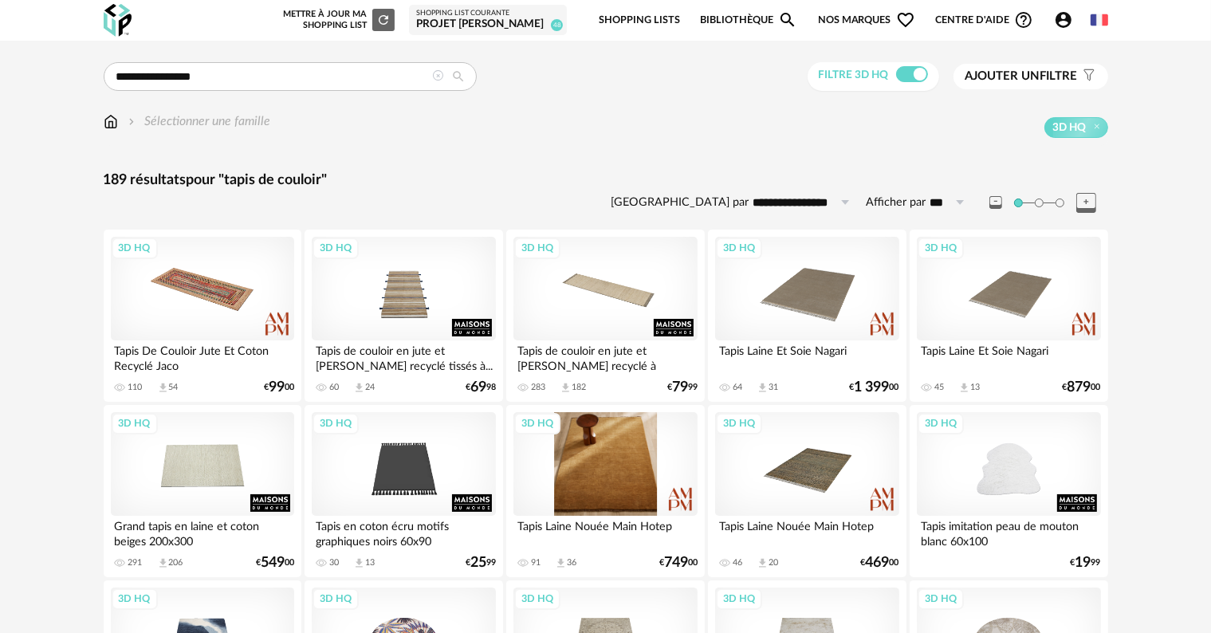
click at [608, 468] on div "3D HQ" at bounding box center [604, 464] width 183 height 104
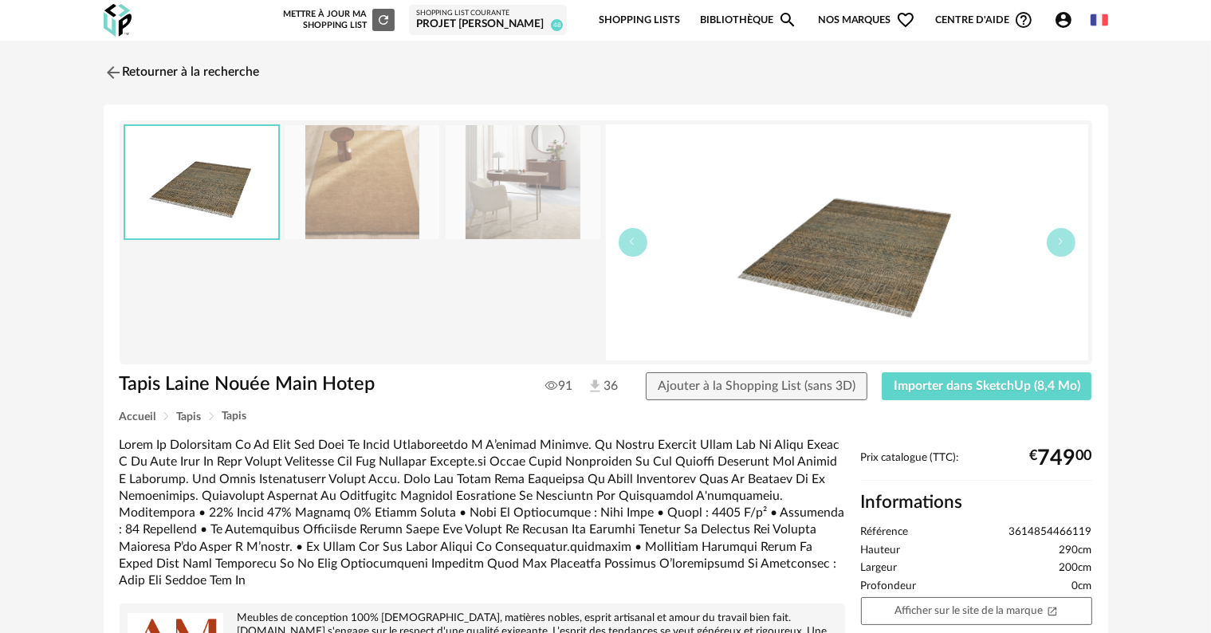
click at [400, 219] on img at bounding box center [362, 182] width 155 height 114
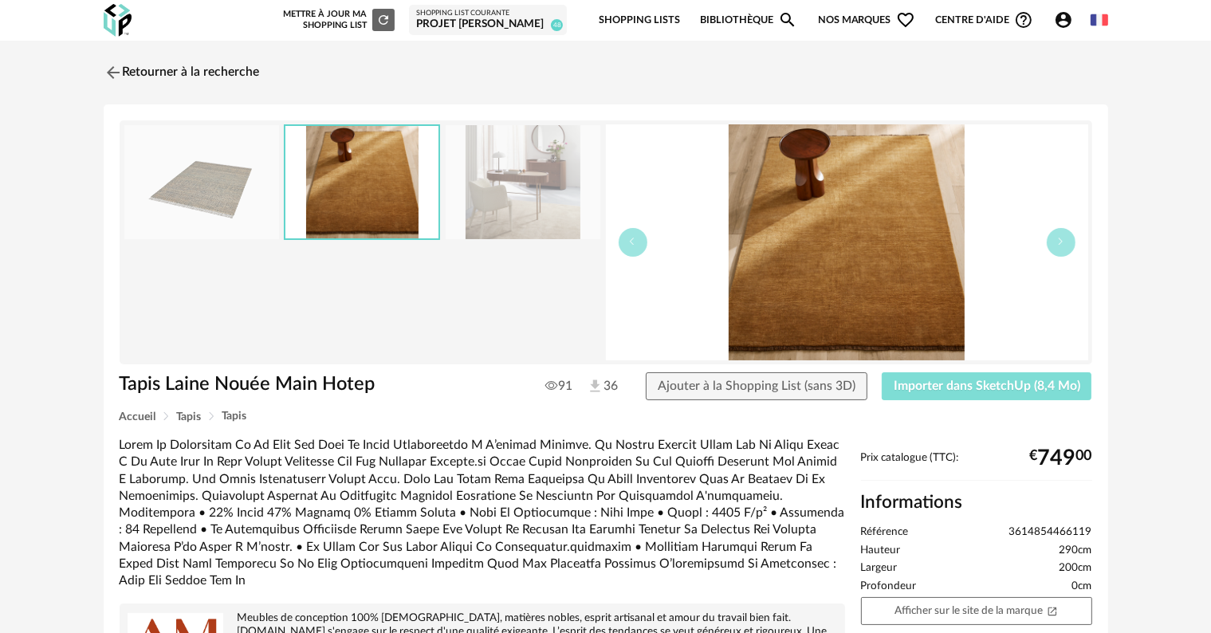
click at [949, 394] on button "Importer dans SketchUp (8,4 Mo)" at bounding box center [987, 386] width 210 height 29
